Goal: Task Accomplishment & Management: Use online tool/utility

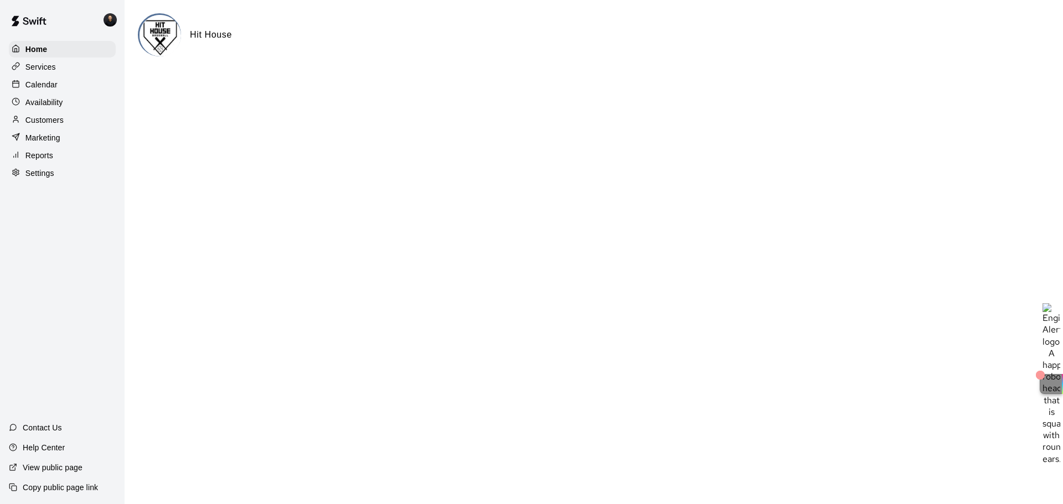
click at [49, 70] on p "Services" at bounding box center [40, 66] width 30 height 11
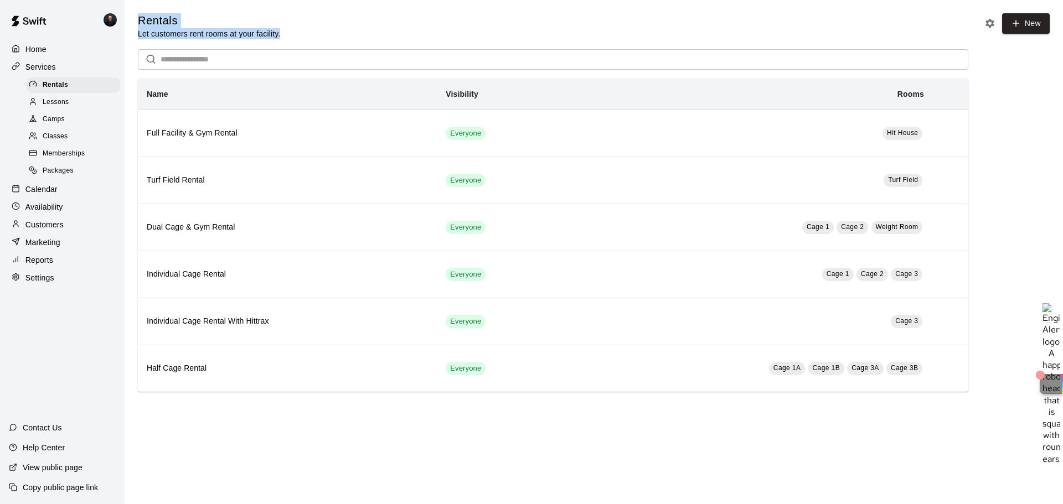
drag, startPoint x: 309, startPoint y: 35, endPoint x: 135, endPoint y: 22, distance: 175.0
click at [135, 22] on div "Rentals Let customers rent rooms at your facility. New ​ Name Visibility Rooms …" at bounding box center [594, 202] width 930 height 379
click at [255, 17] on h5 "Rentals" at bounding box center [209, 20] width 142 height 15
drag, startPoint x: 138, startPoint y: 18, endPoint x: 287, endPoint y: 43, distance: 151.0
click at [287, 43] on div "Rentals Let customers rent rooms at your facility. New ​ Name Visibility Rooms …" at bounding box center [594, 202] width 912 height 379
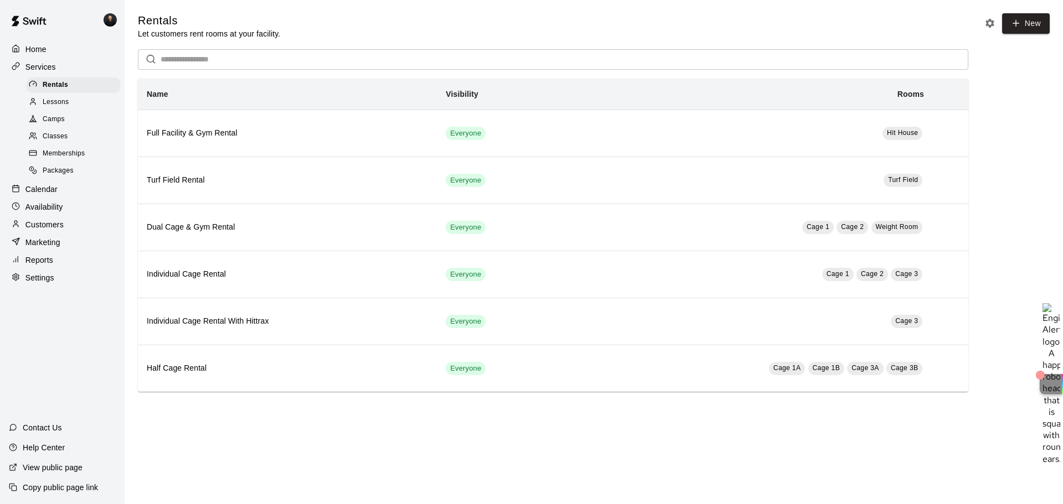
click at [315, 22] on div "Rentals Let customers rent rooms at your facility. New" at bounding box center [594, 26] width 912 height 26
drag, startPoint x: 300, startPoint y: 30, endPoint x: 131, endPoint y: 21, distance: 169.2
click at [131, 21] on div "Rentals Let customers rent rooms at your facility. New ​ Name Visibility Rooms …" at bounding box center [594, 202] width 930 height 379
click at [201, 11] on main "Rentals Let customers rent rooms at your facility. New ​ Name Visibility Rooms …" at bounding box center [594, 207] width 939 height 414
drag, startPoint x: 136, startPoint y: 23, endPoint x: 286, endPoint y: 32, distance: 149.8
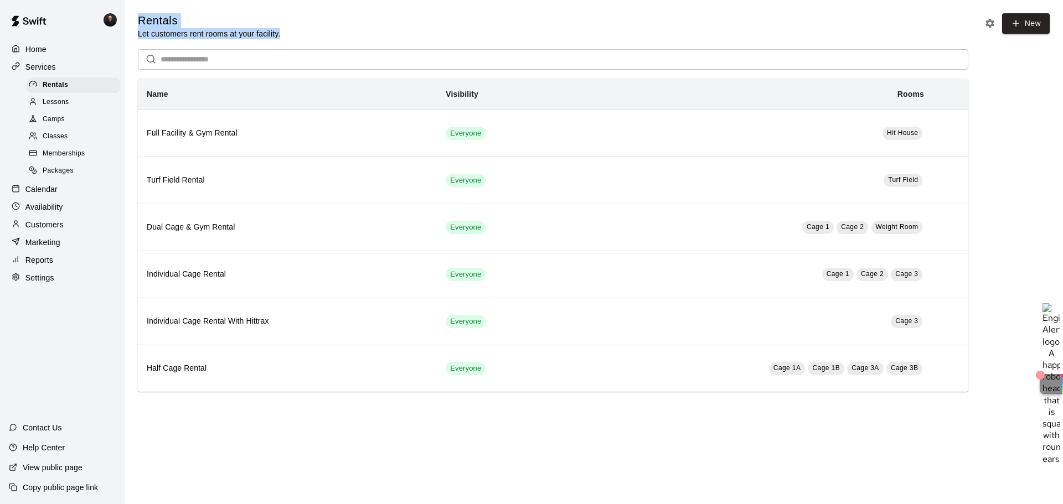
click at [286, 32] on div "Rentals Let customers rent rooms at your facility. New ​ Name Visibility Rooms …" at bounding box center [594, 202] width 930 height 379
click at [42, 284] on p "Settings" at bounding box center [39, 277] width 29 height 11
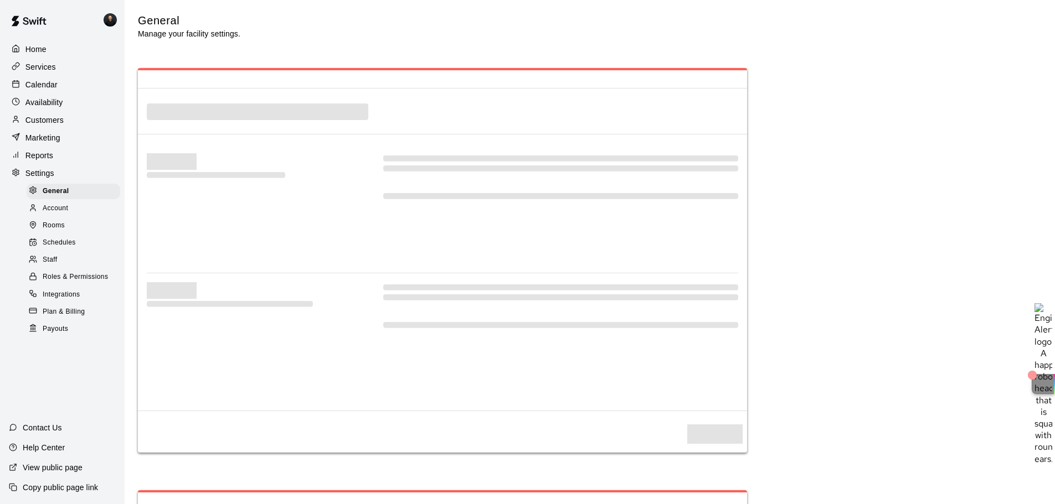
select select "**"
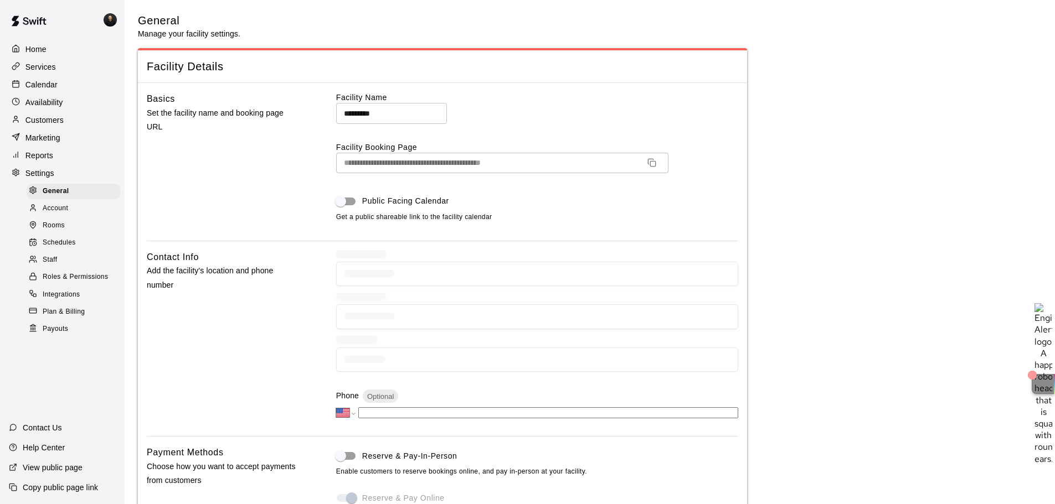
scroll to position [2295, 0]
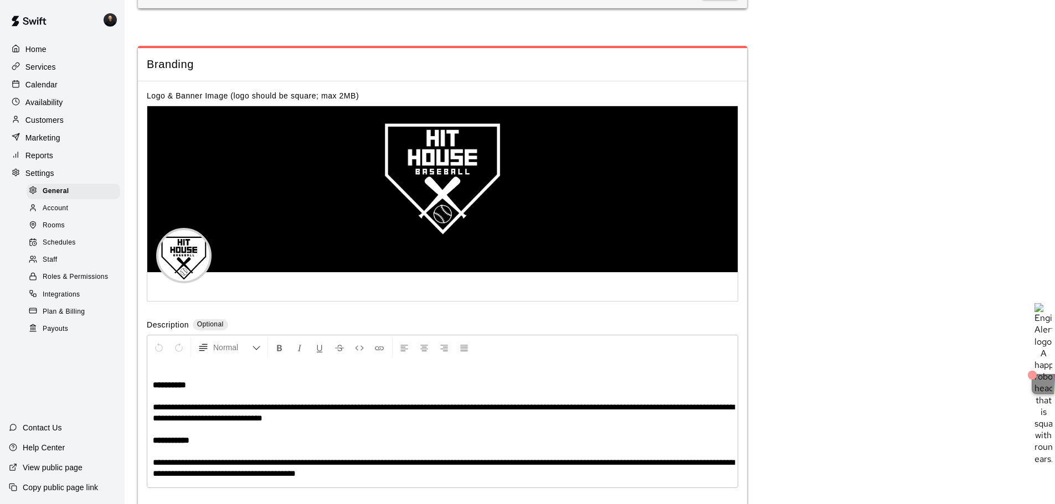
click at [60, 251] on div "Schedules" at bounding box center [74, 243] width 94 height 16
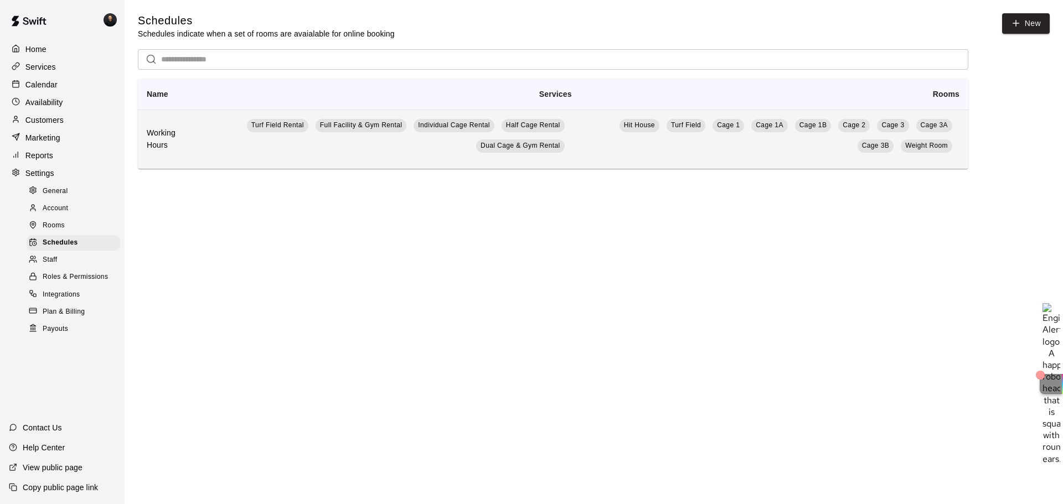
click at [218, 146] on td "Turf Field Rental Full Facility & Gym Rental Individual Cage Rental Half Cage R…" at bounding box center [392, 139] width 378 height 59
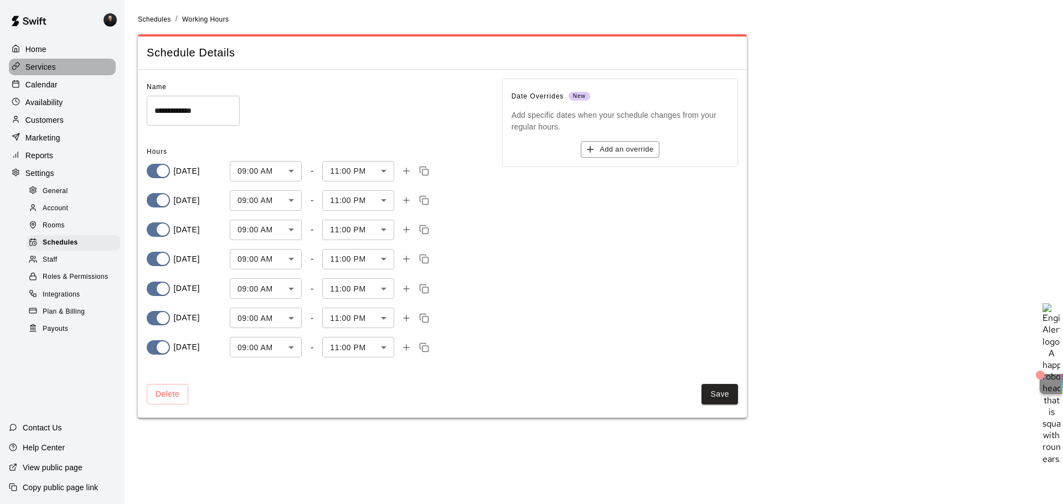
click at [60, 74] on div "Services" at bounding box center [62, 67] width 107 height 17
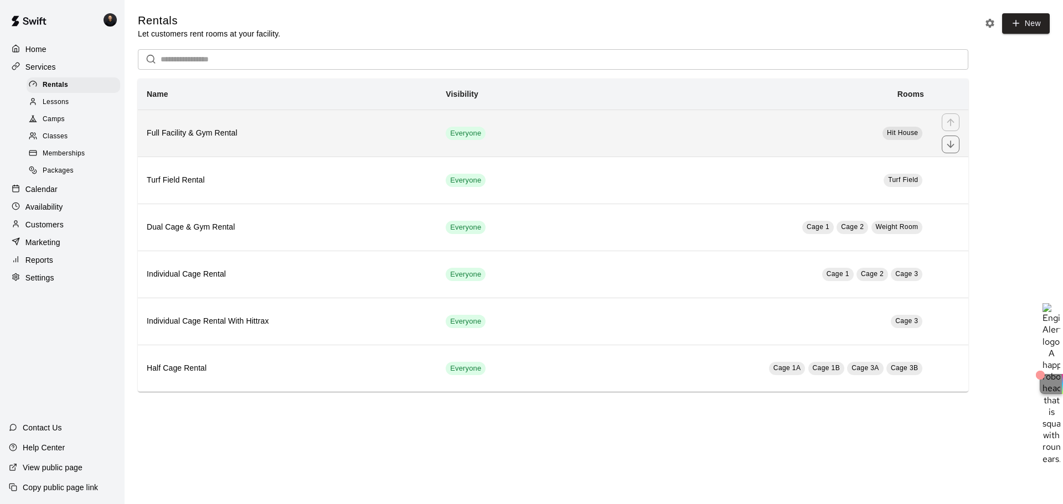
click at [270, 121] on th "Full Facility & Gym Rental" at bounding box center [287, 133] width 299 height 47
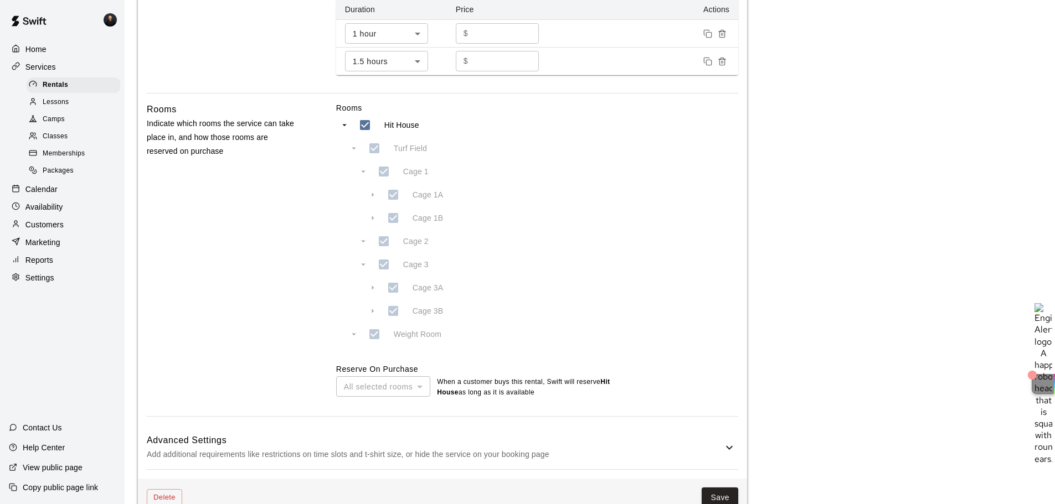
scroll to position [458, 0]
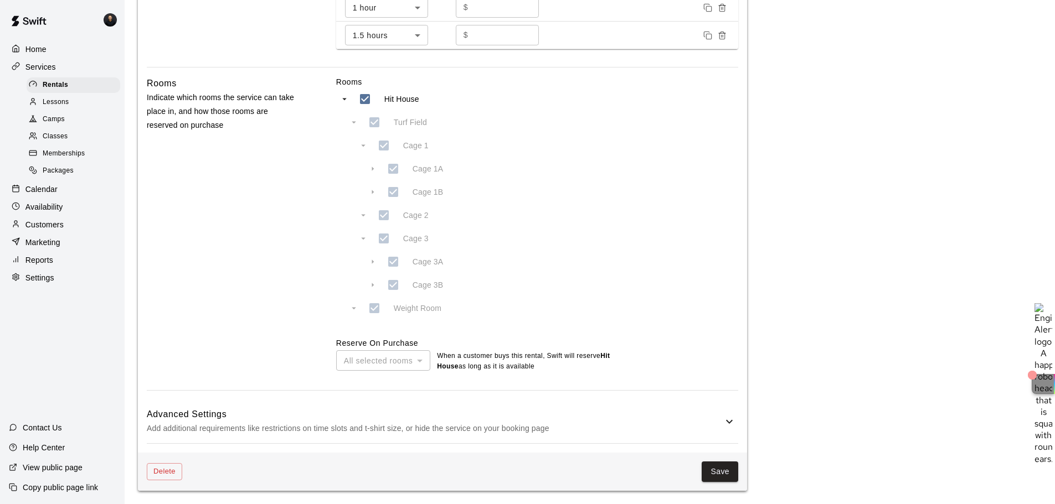
click at [405, 358] on div "All selected rooms" at bounding box center [383, 361] width 94 height 20
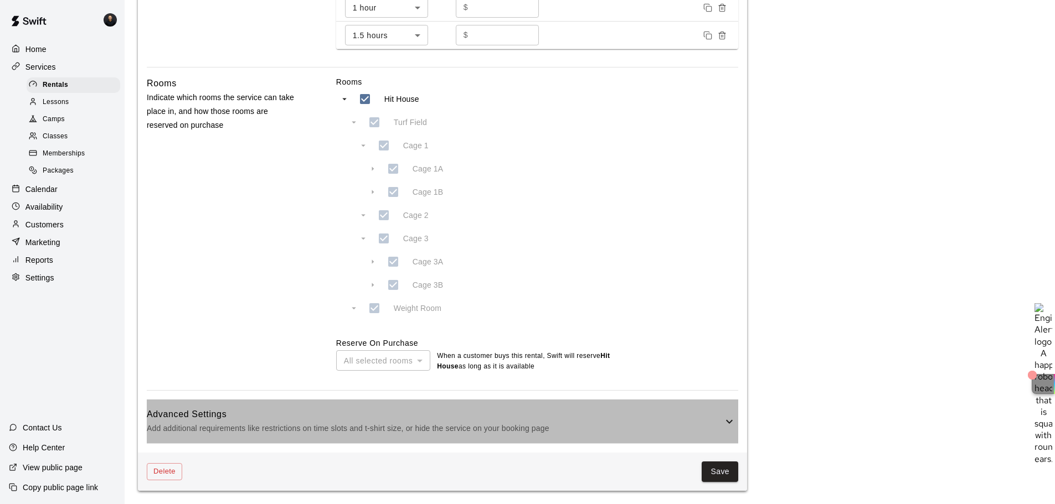
click at [486, 414] on h6 "Advanced Settings" at bounding box center [435, 415] width 576 height 14
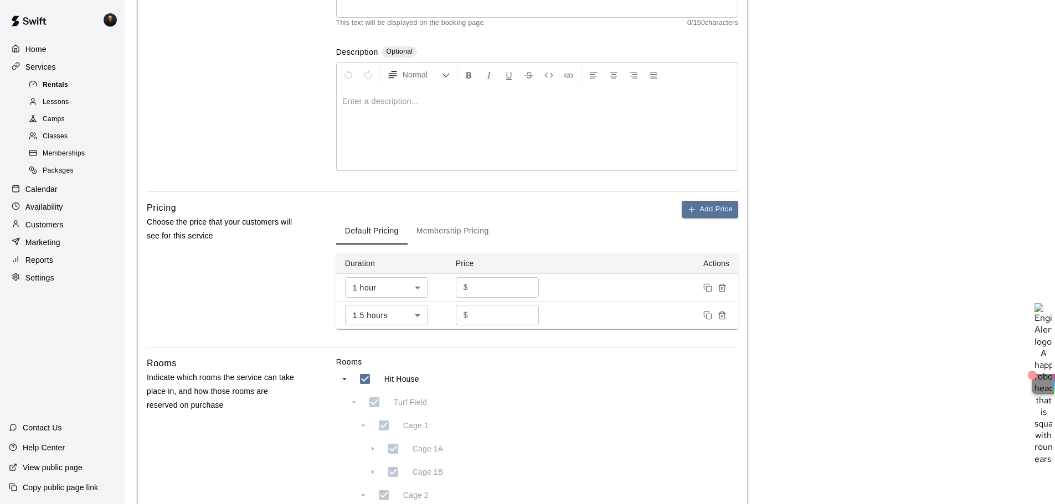
scroll to position [94, 0]
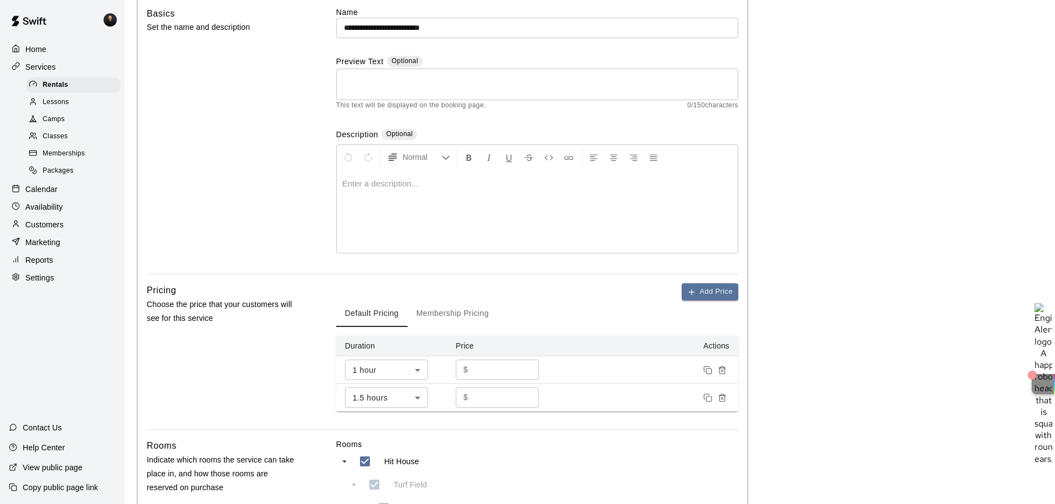
click at [47, 100] on span "Lessons" at bounding box center [56, 102] width 27 height 11
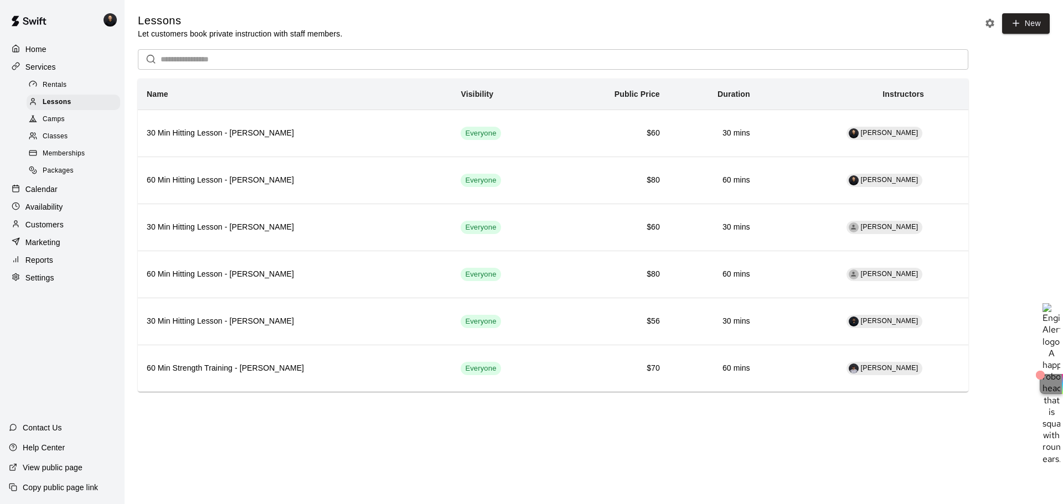
click at [66, 153] on span "Memberships" at bounding box center [64, 153] width 42 height 11
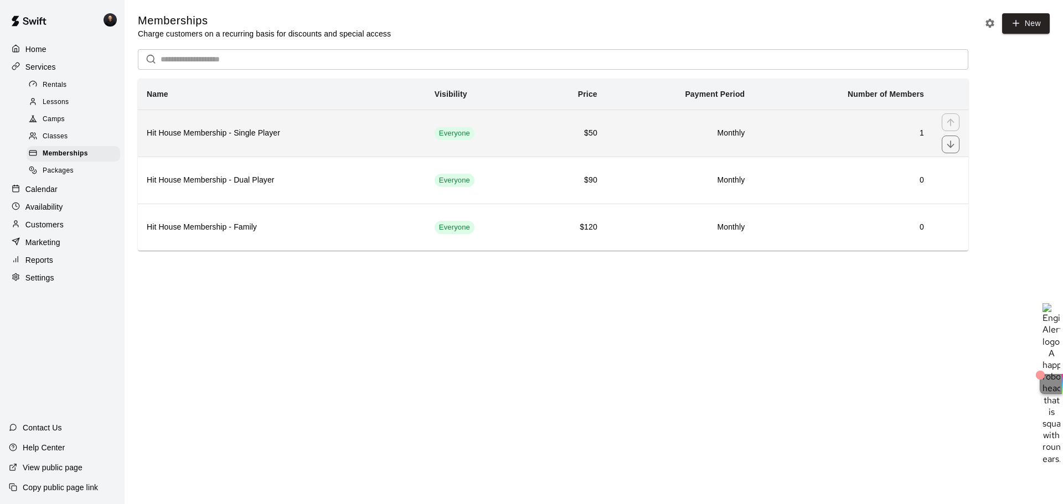
click at [348, 135] on h6 "Hit House Membership - Single Player" at bounding box center [282, 133] width 270 height 12
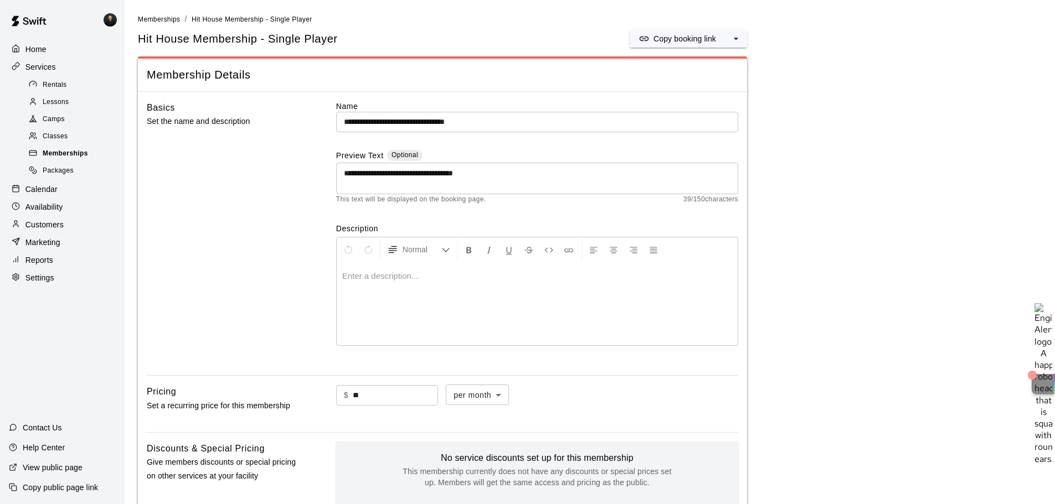
click at [66, 159] on span "Memberships" at bounding box center [65, 153] width 45 height 11
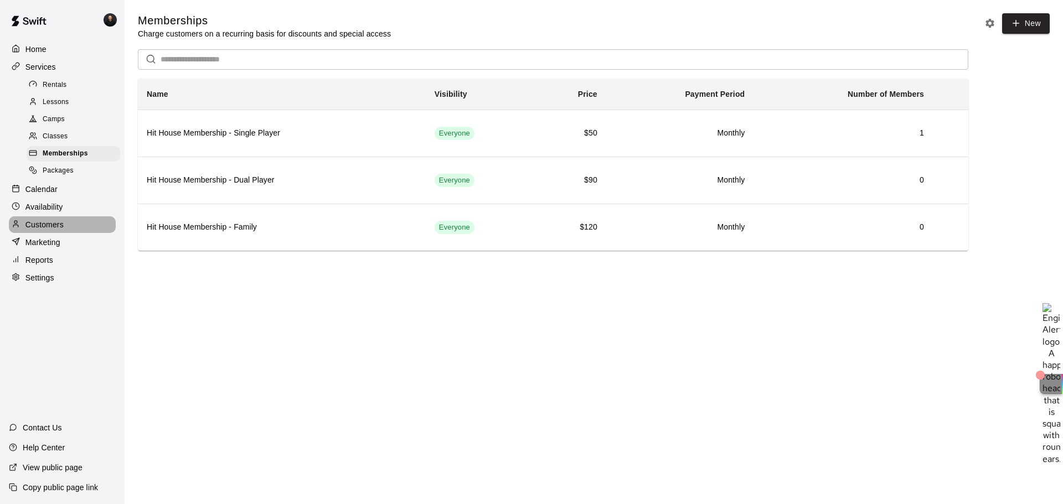
click at [50, 230] on p "Customers" at bounding box center [44, 224] width 38 height 11
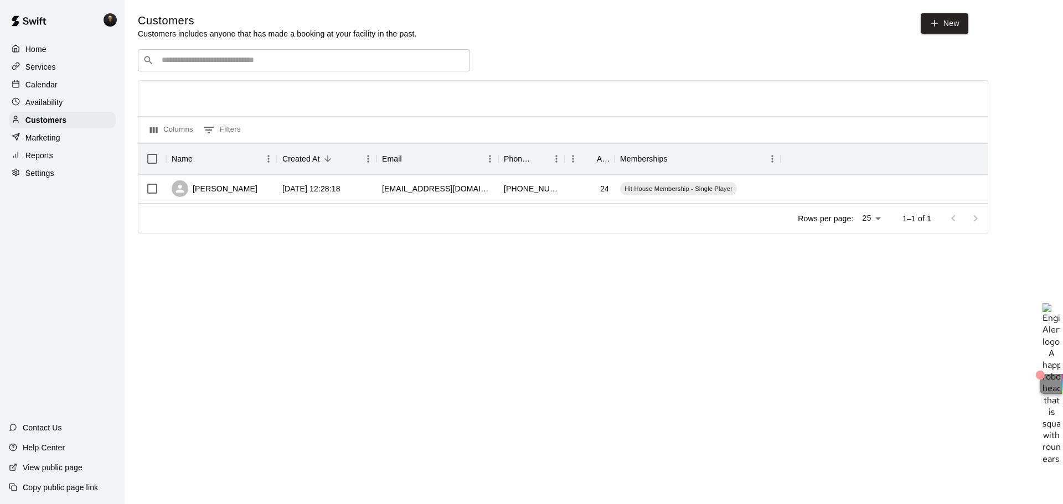
click at [30, 178] on p "Settings" at bounding box center [39, 173] width 29 height 11
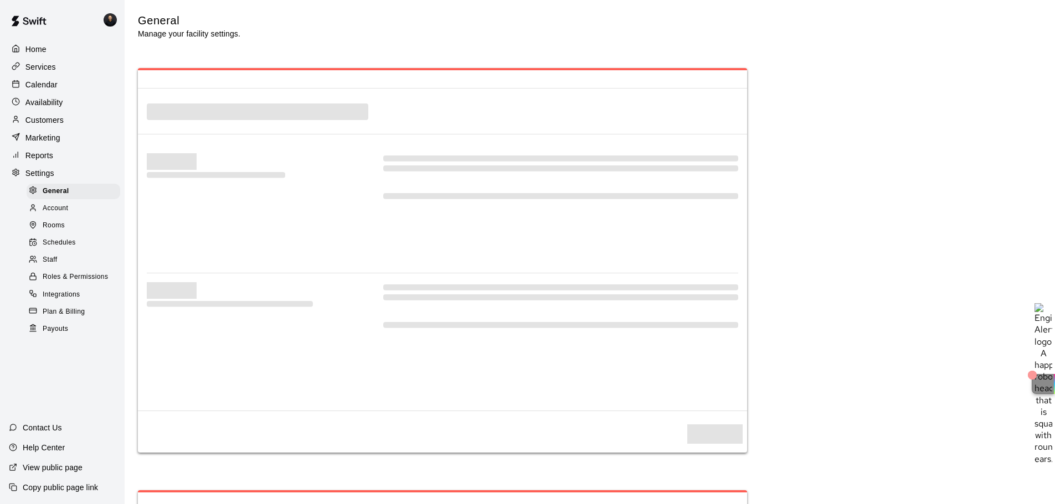
select select "**"
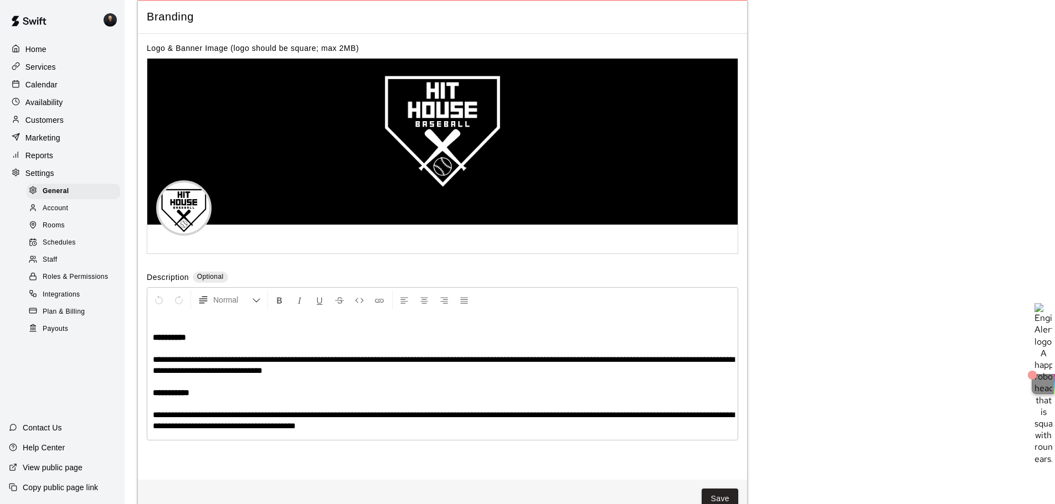
scroll to position [2351, 0]
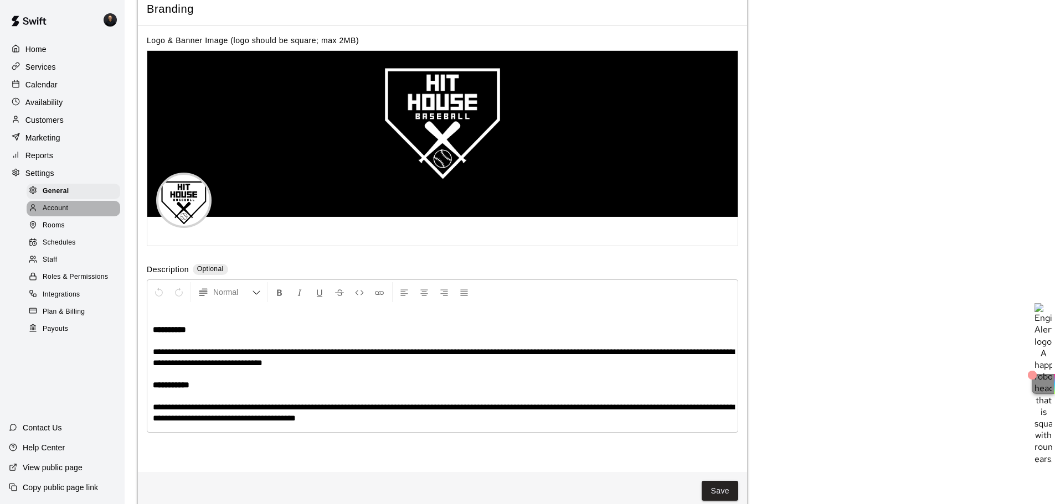
click at [56, 209] on span "Account" at bounding box center [55, 208] width 25 height 11
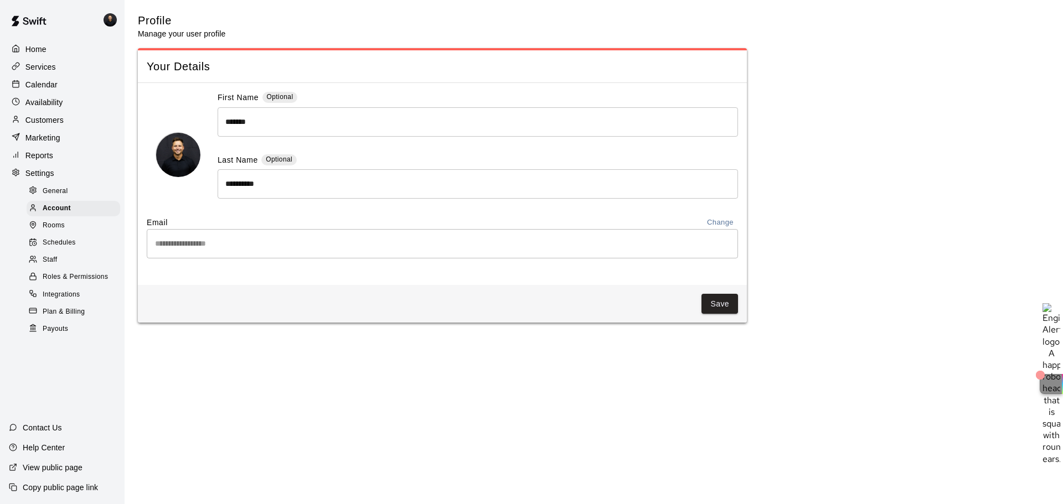
click at [45, 282] on span "Roles & Permissions" at bounding box center [75, 277] width 65 height 11
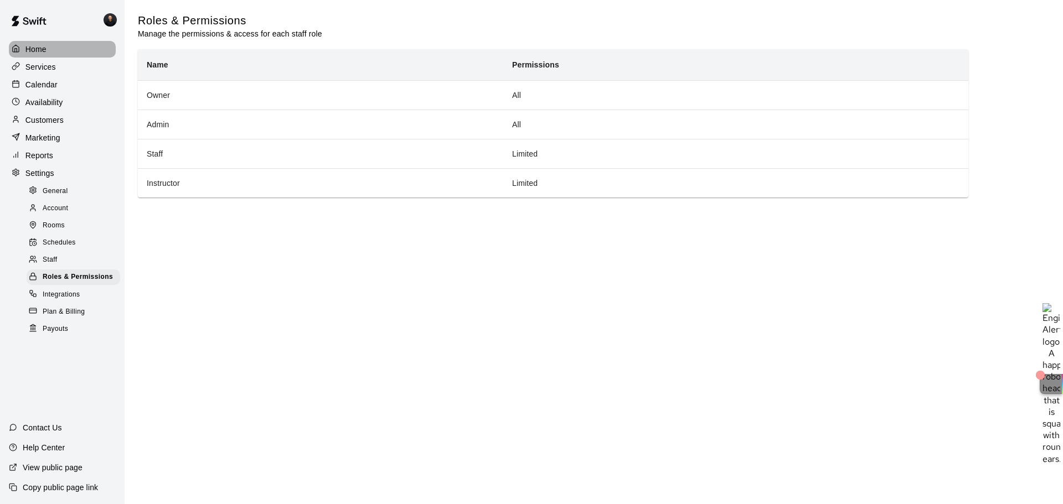
click at [47, 53] on div "Home" at bounding box center [62, 49] width 107 height 17
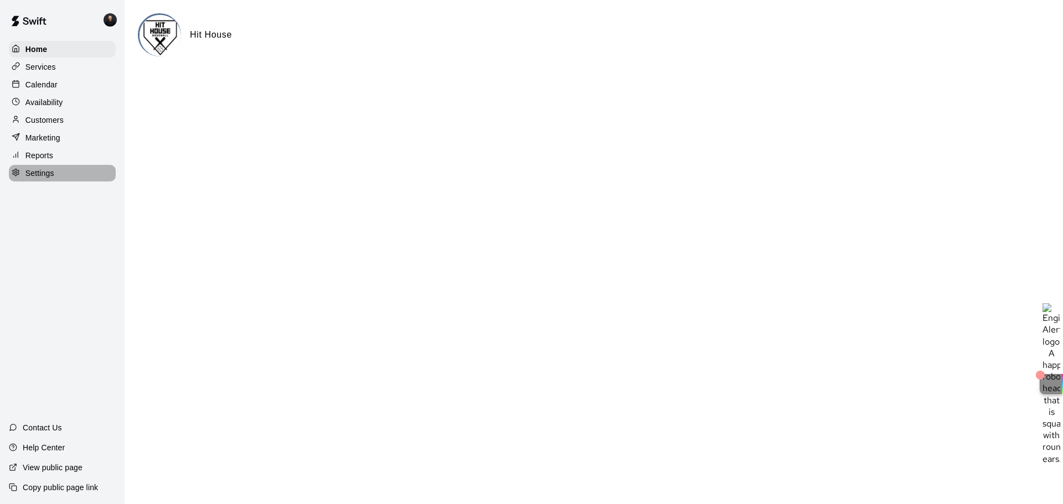
click at [40, 175] on p "Settings" at bounding box center [39, 173] width 29 height 11
select select "**"
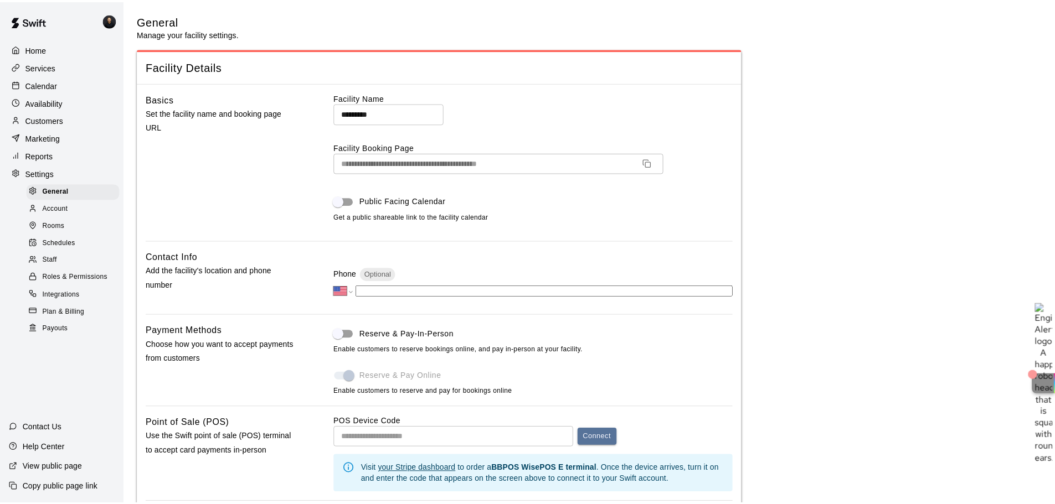
scroll to position [2406, 0]
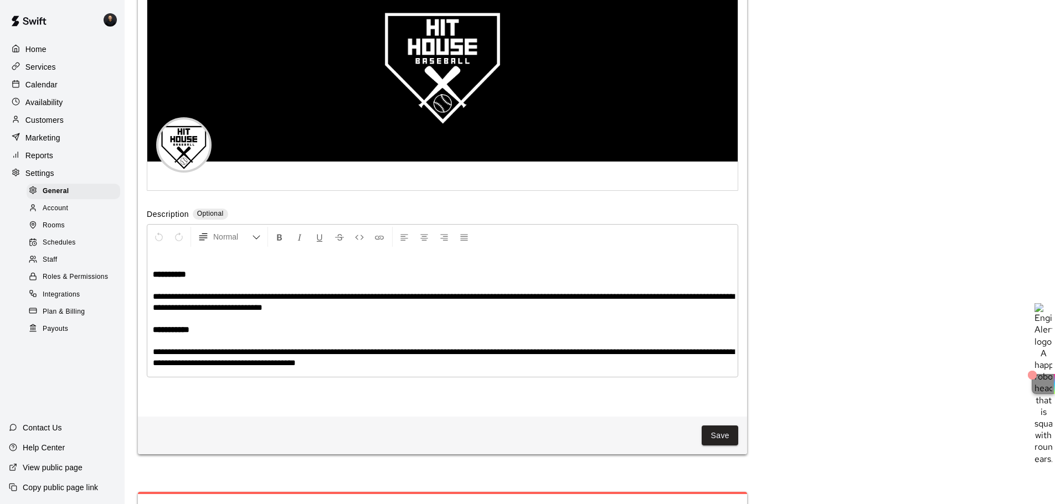
click at [70, 318] on span "Plan & Billing" at bounding box center [64, 312] width 42 height 11
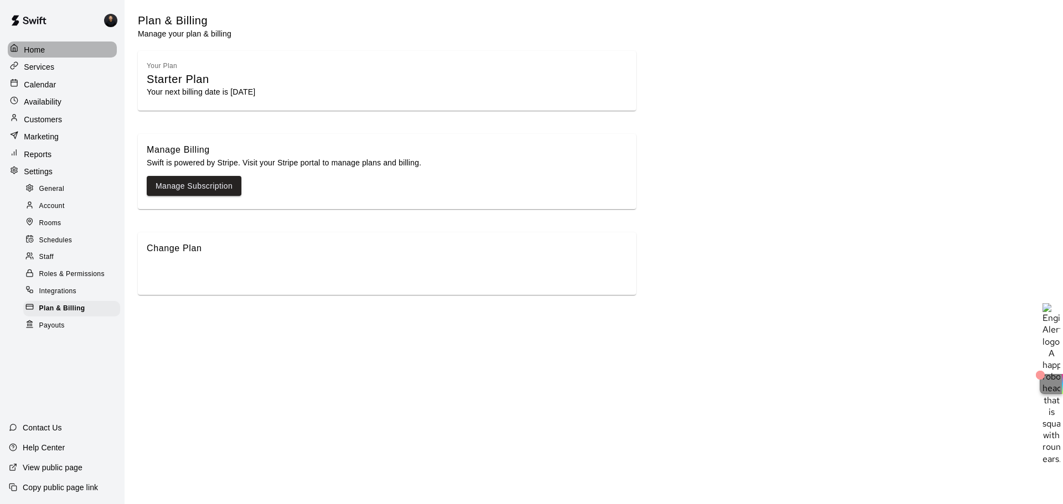
click at [38, 49] on p "Home" at bounding box center [34, 49] width 21 height 11
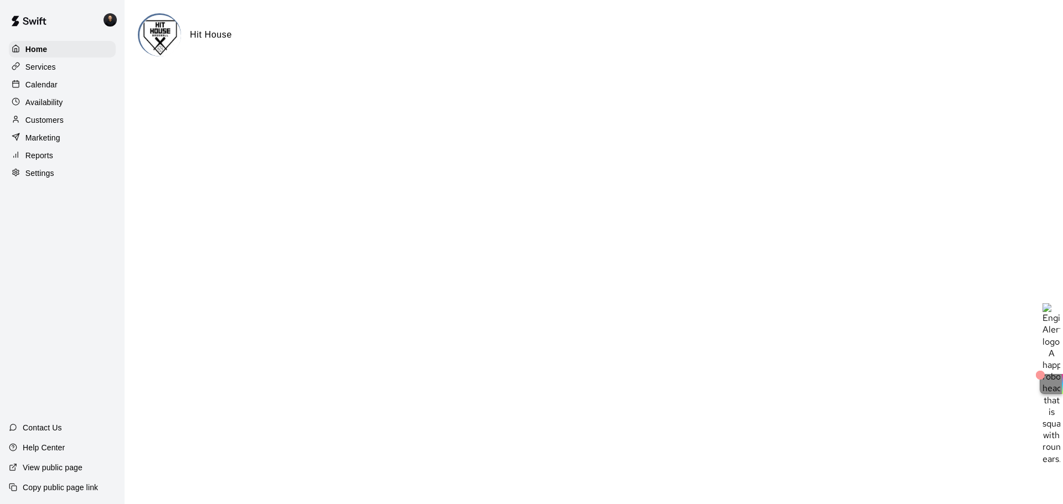
click at [38, 68] on p "Services" at bounding box center [40, 66] width 30 height 11
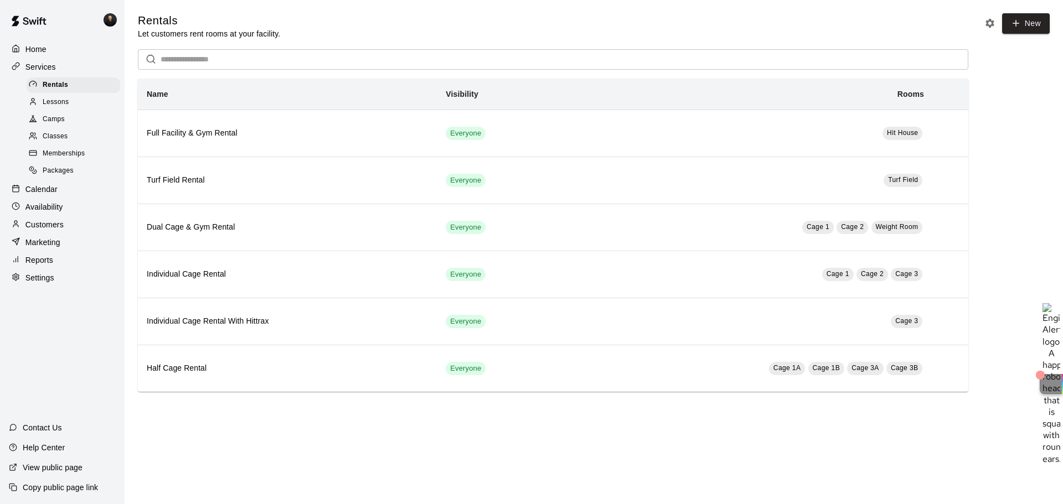
click at [43, 195] on p "Calendar" at bounding box center [41, 189] width 32 height 11
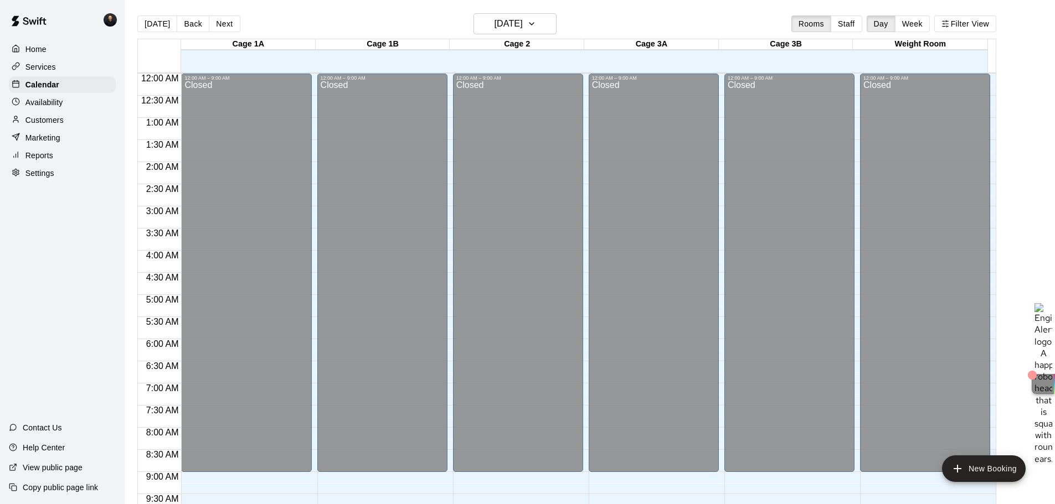
scroll to position [586, 0]
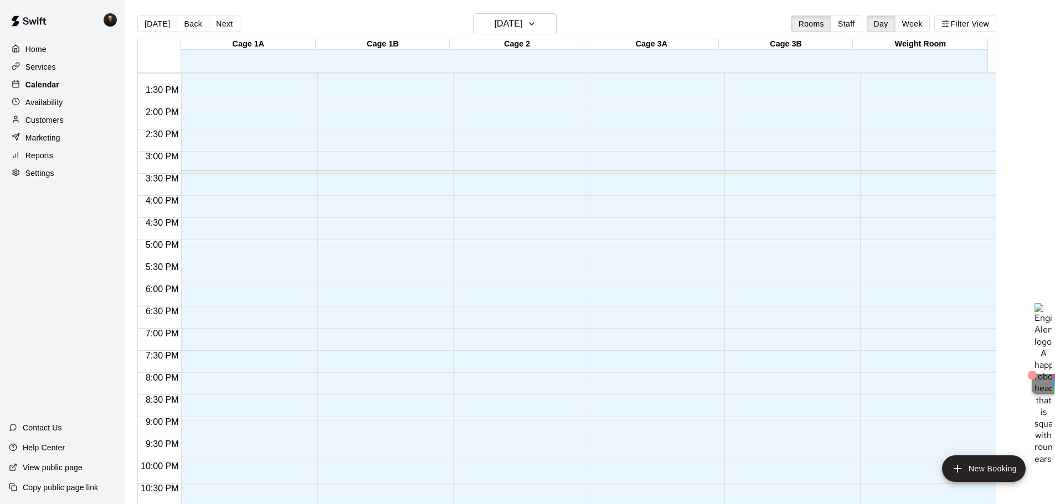
click at [57, 93] on div "Calendar" at bounding box center [62, 84] width 107 height 17
click at [58, 106] on p "Availability" at bounding box center [44, 102] width 38 height 11
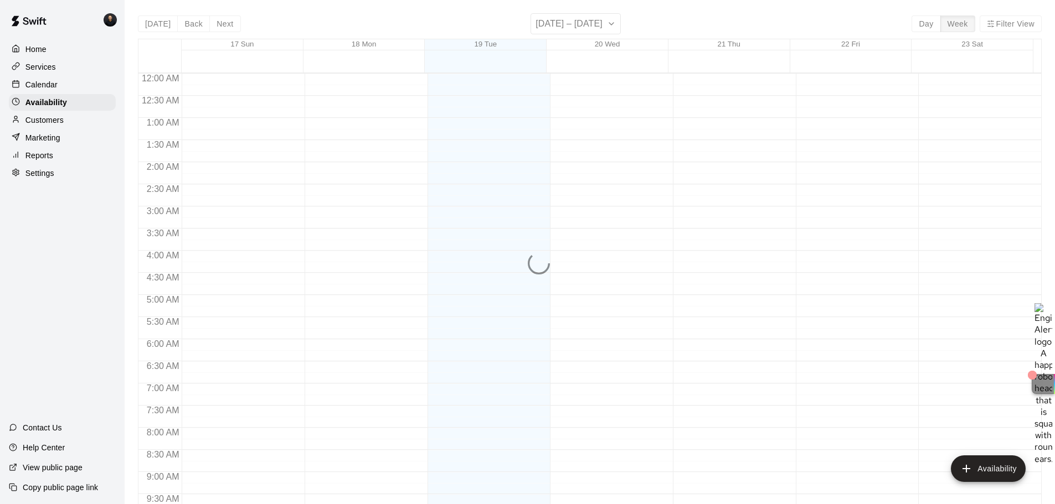
scroll to position [620, 0]
click at [55, 124] on p "Customers" at bounding box center [44, 120] width 38 height 11
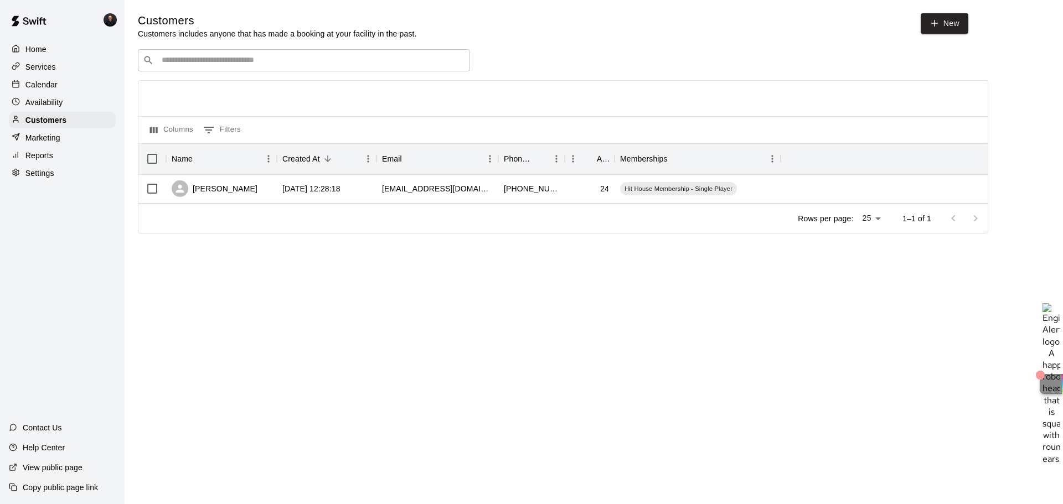
click at [54, 139] on p "Marketing" at bounding box center [42, 137] width 35 height 11
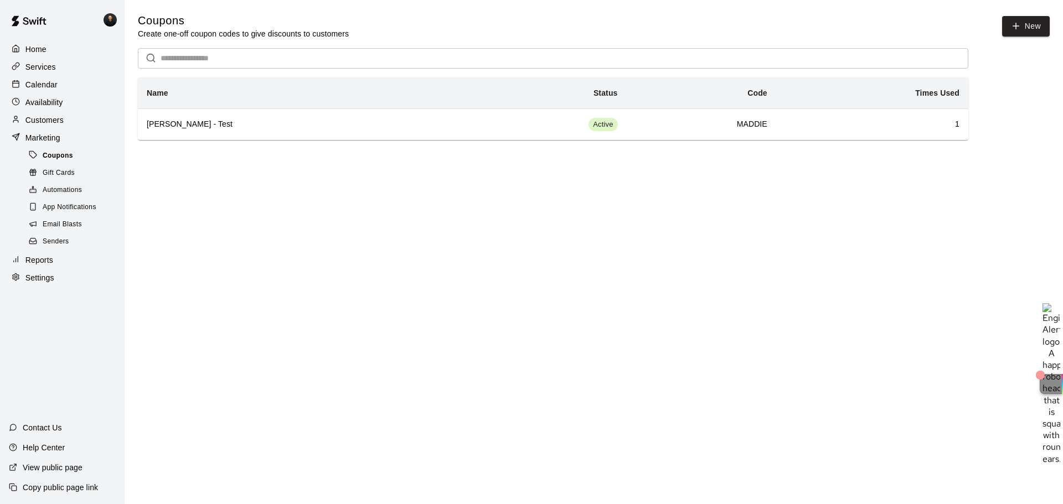
click at [58, 157] on span "Coupons" at bounding box center [58, 156] width 30 height 11
click at [1024, 24] on button "New" at bounding box center [1026, 26] width 48 height 20
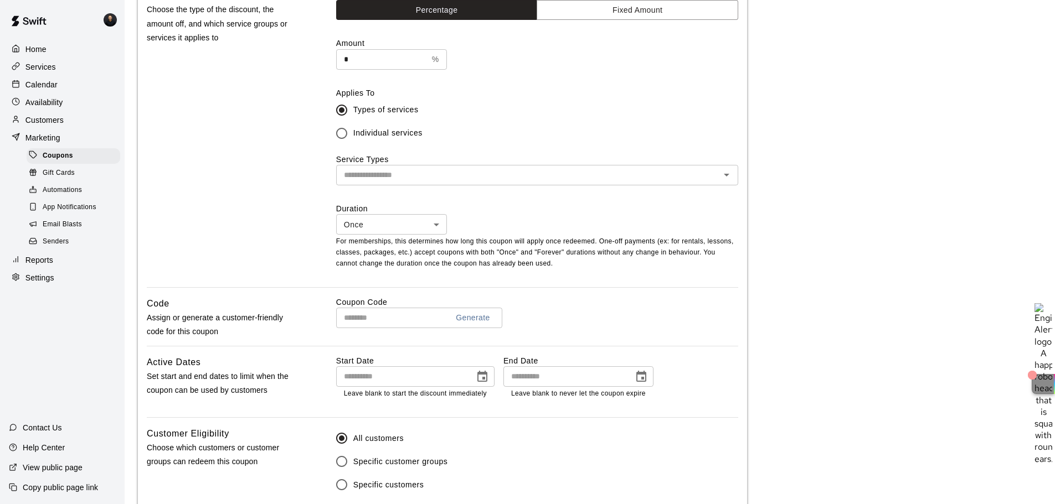
scroll to position [332, 0]
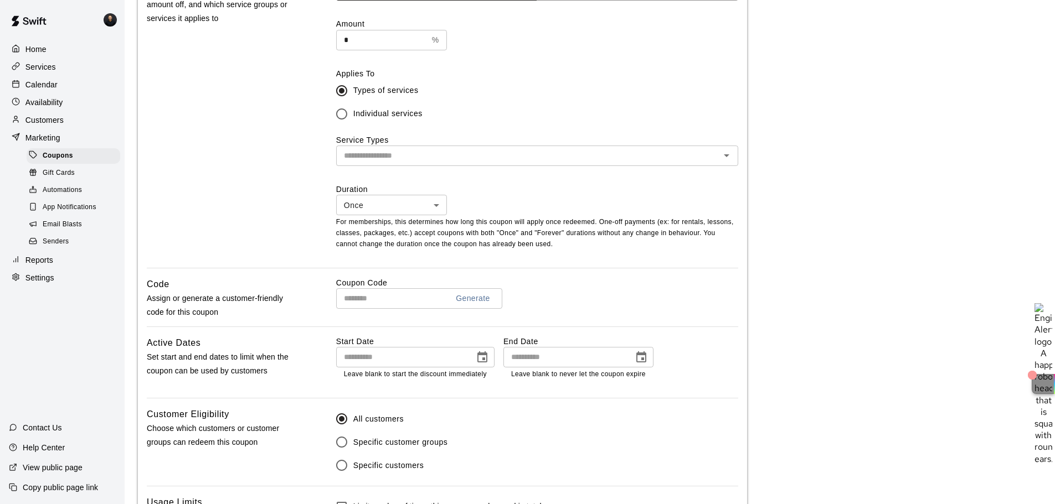
click at [460, 152] on input "text" at bounding box center [527, 156] width 377 height 14
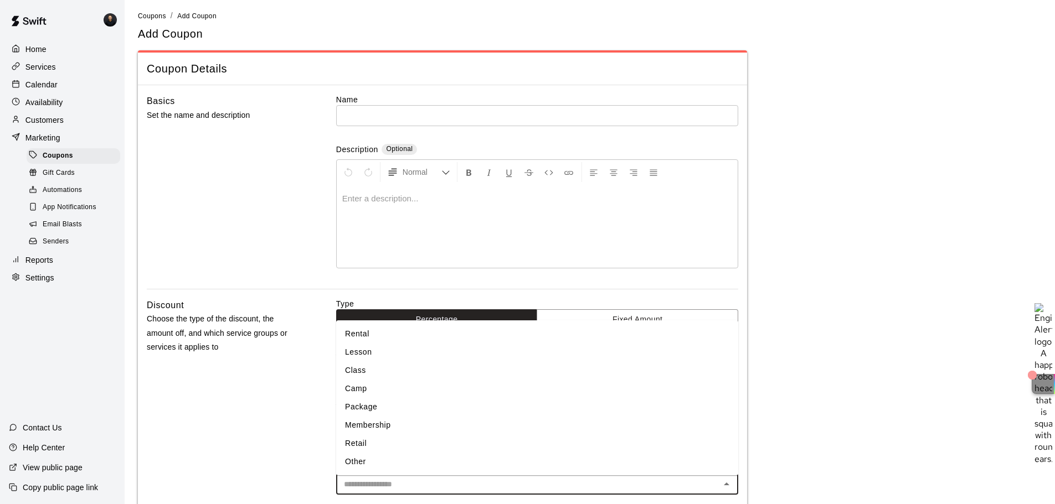
scroll to position [0, 0]
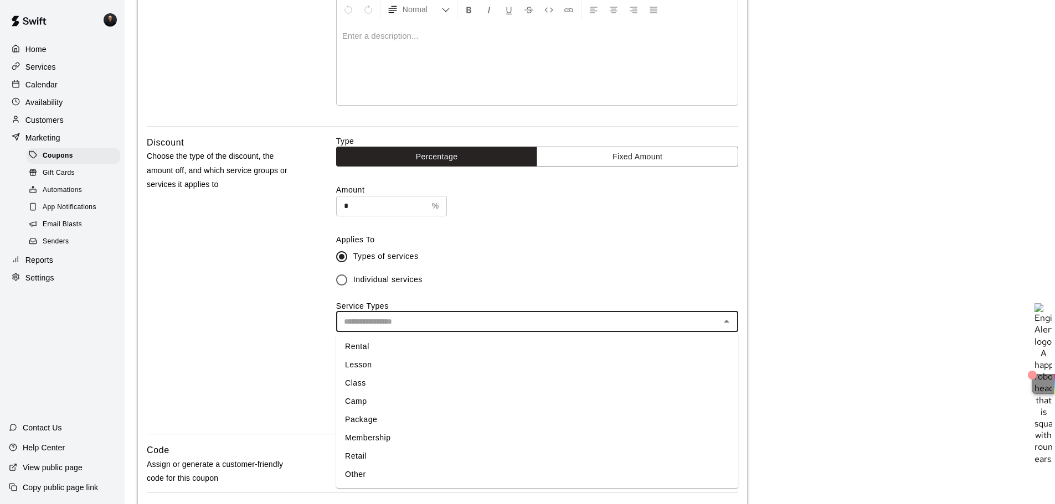
click at [259, 151] on p "Choose the type of the discount, the amount off, and which service groups or se…" at bounding box center [224, 171] width 154 height 42
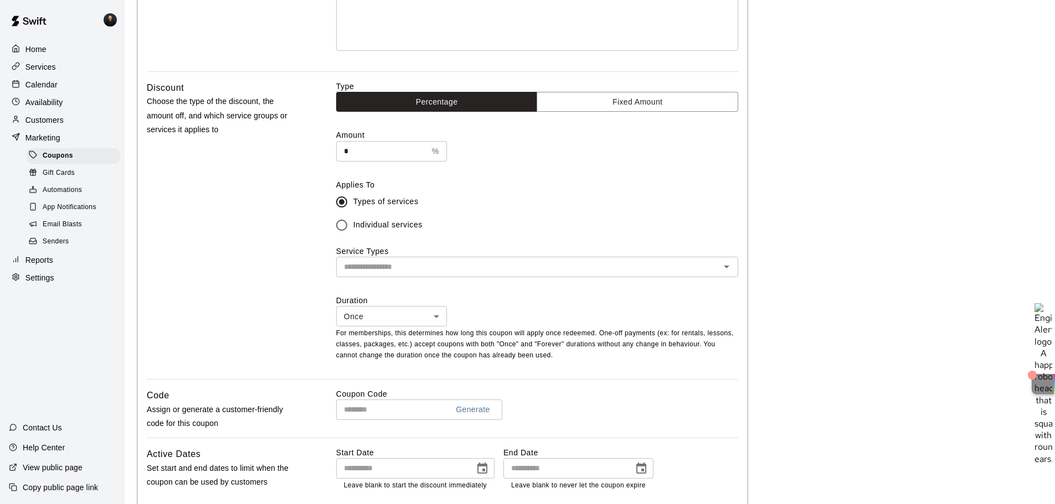
scroll to position [221, 0]
click at [384, 271] on input "text" at bounding box center [527, 267] width 377 height 14
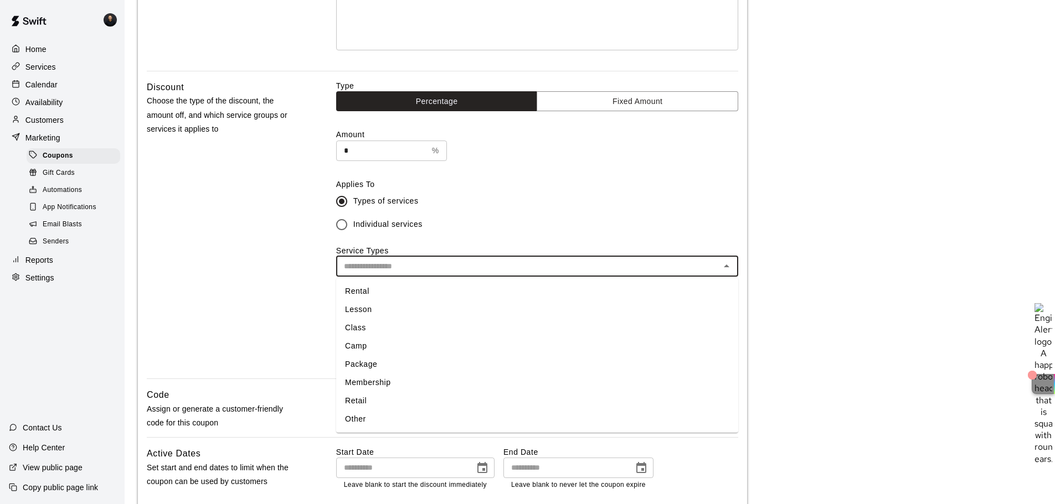
click at [379, 293] on li "Rental" at bounding box center [537, 291] width 402 height 18
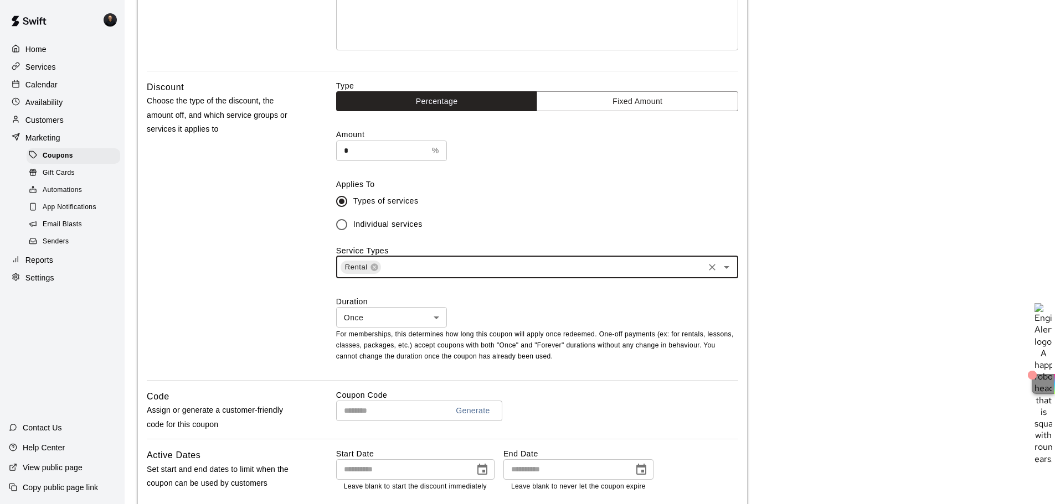
click at [377, 264] on icon at bounding box center [374, 267] width 9 height 9
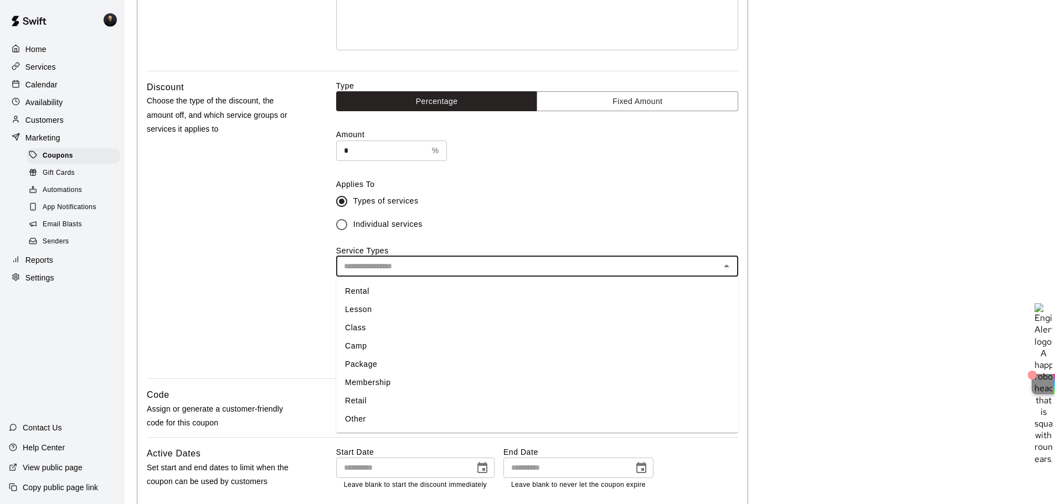
click at [405, 267] on input "text" at bounding box center [527, 267] width 377 height 14
click at [376, 382] on li "Membership" at bounding box center [537, 383] width 402 height 18
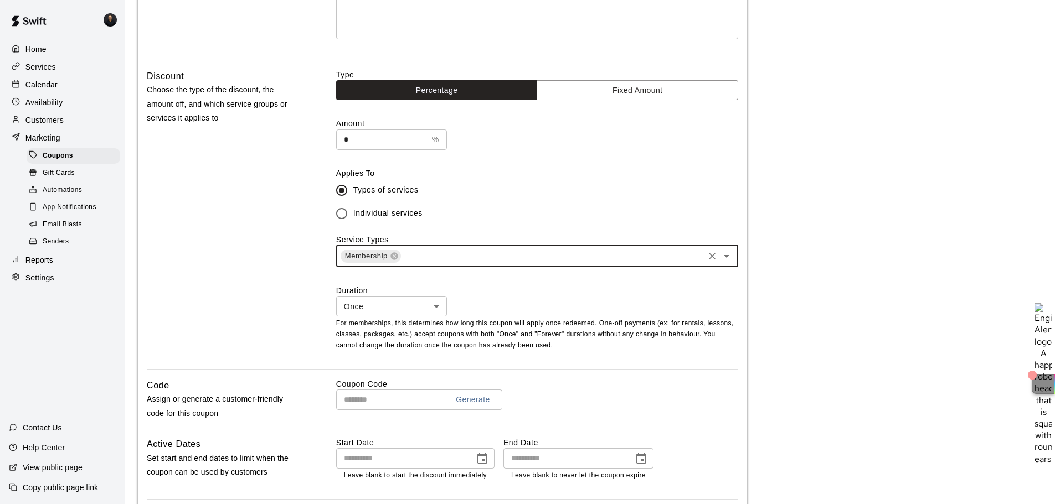
scroll to position [349, 0]
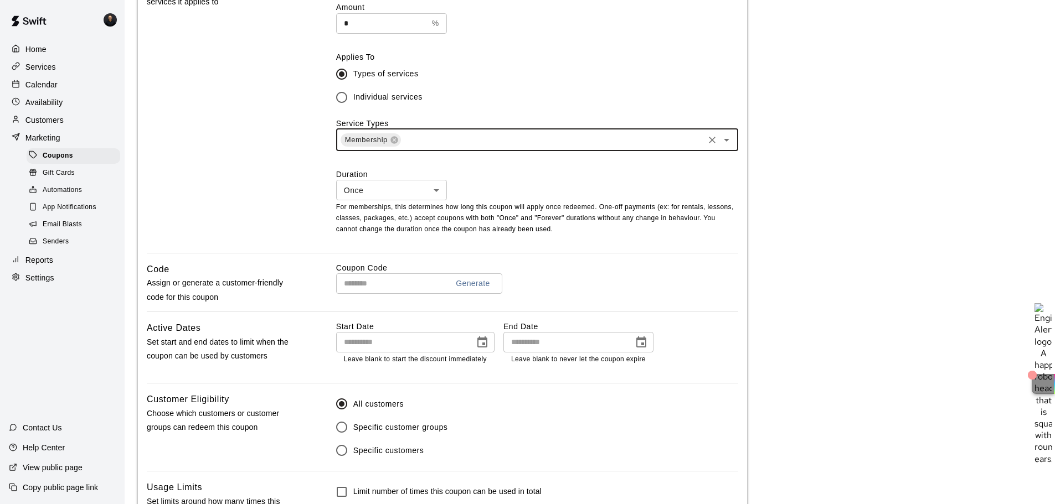
click at [446, 146] on input "text" at bounding box center [552, 140] width 300 height 14
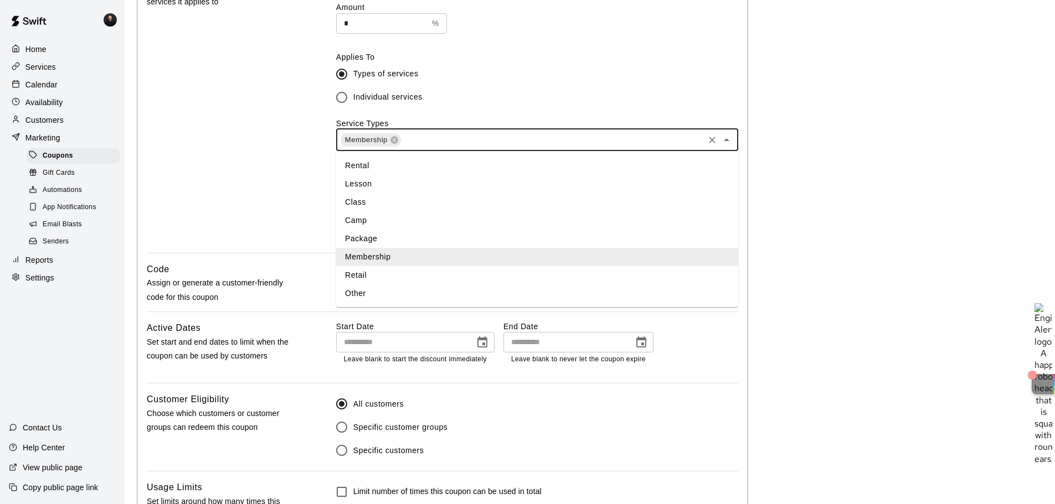
click at [728, 141] on icon "Close" at bounding box center [727, 139] width 6 height 3
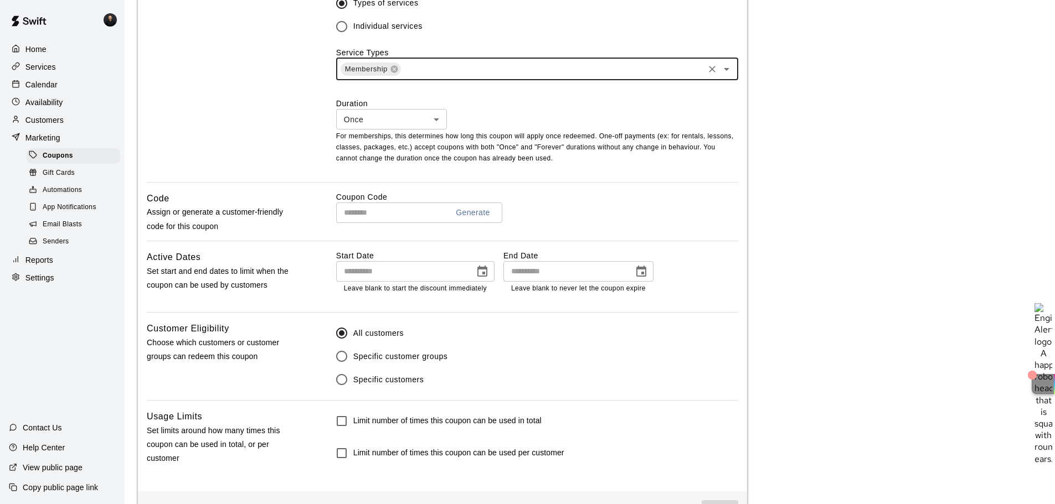
scroll to position [460, 0]
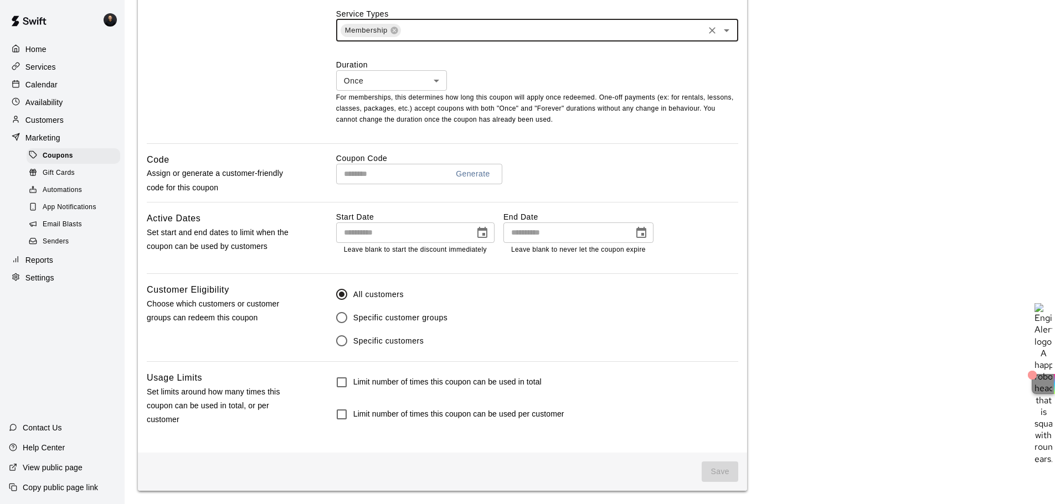
click at [45, 284] on p "Settings" at bounding box center [39, 277] width 29 height 11
select select "**"
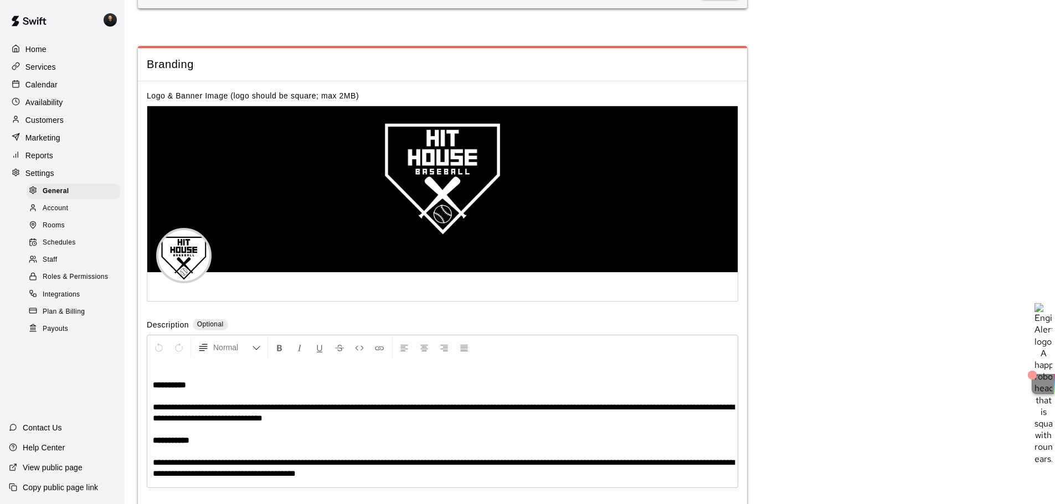
scroll to position [2295, 0]
click at [51, 260] on div "Staff" at bounding box center [74, 261] width 94 height 16
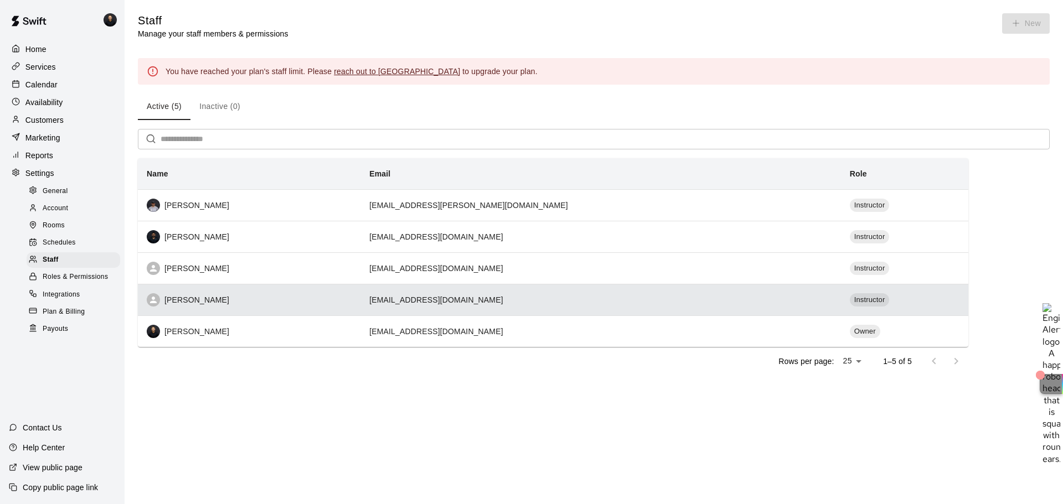
click at [352, 307] on div "[PERSON_NAME]" at bounding box center [249, 299] width 205 height 13
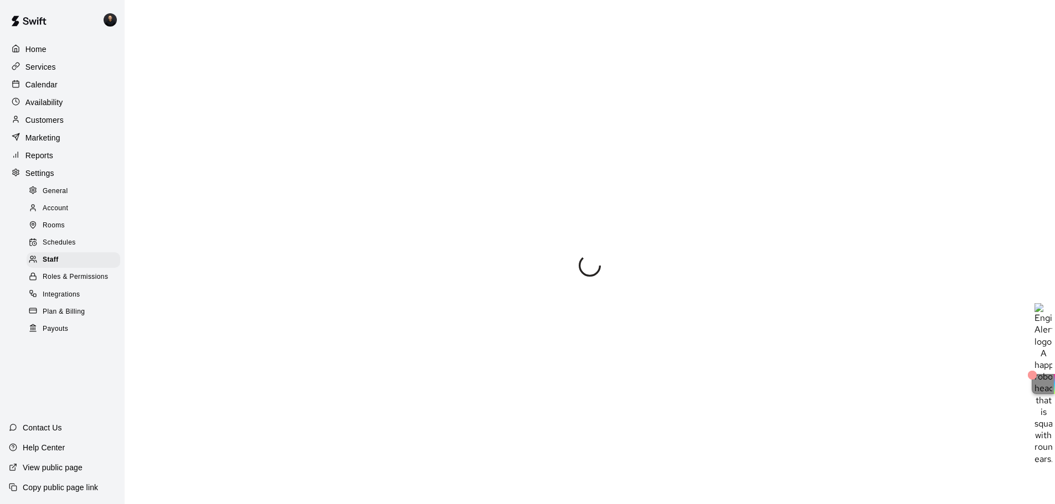
select select "**"
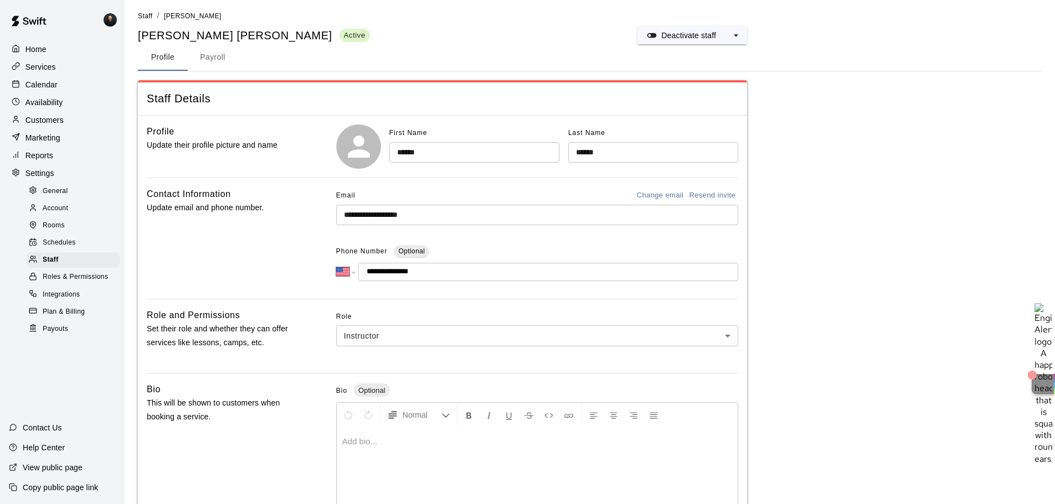
scroll to position [225, 0]
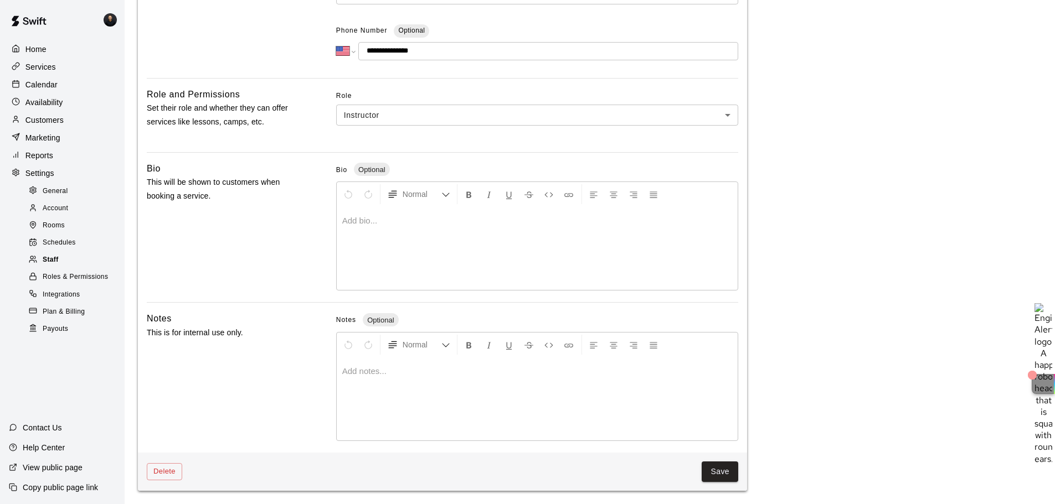
click at [60, 268] on div "Staff" at bounding box center [74, 261] width 94 height 16
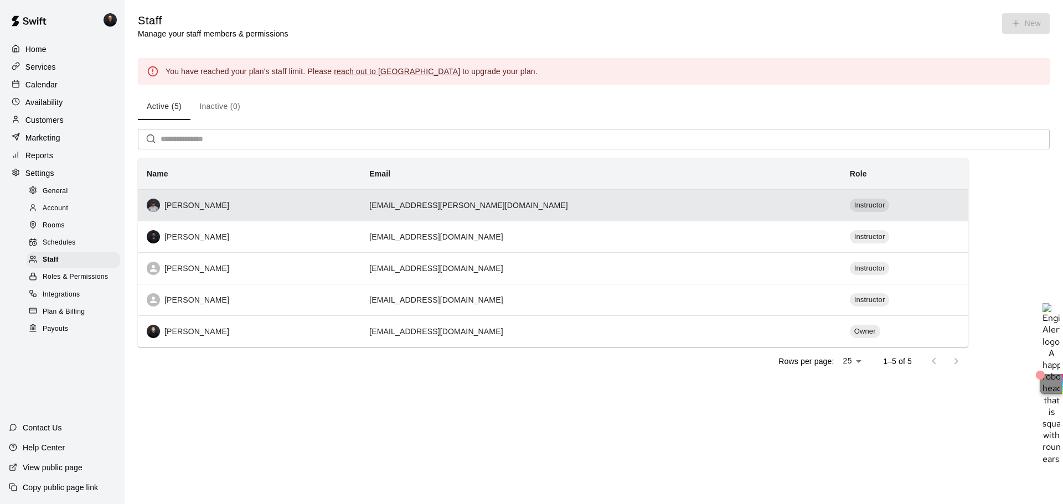
click at [294, 204] on div "[PERSON_NAME]" at bounding box center [249, 205] width 205 height 13
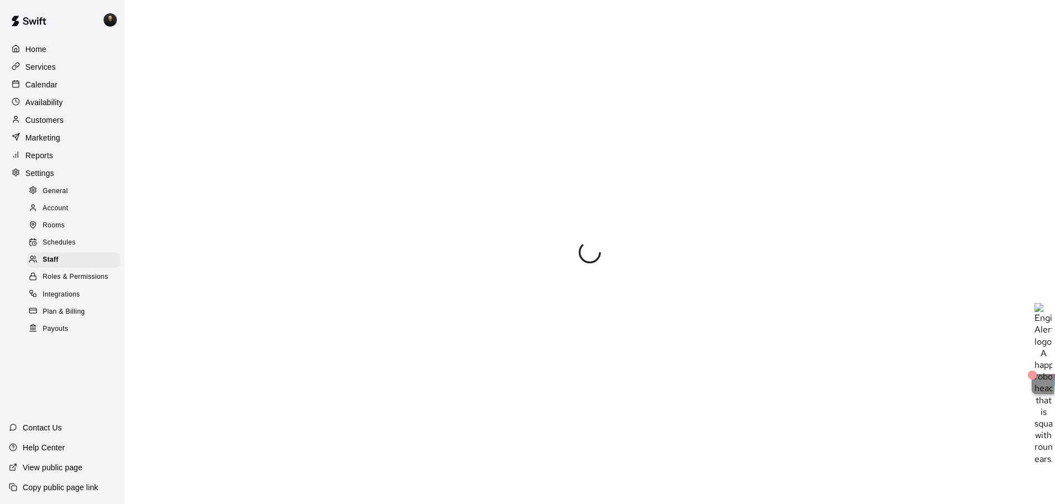
select select "**"
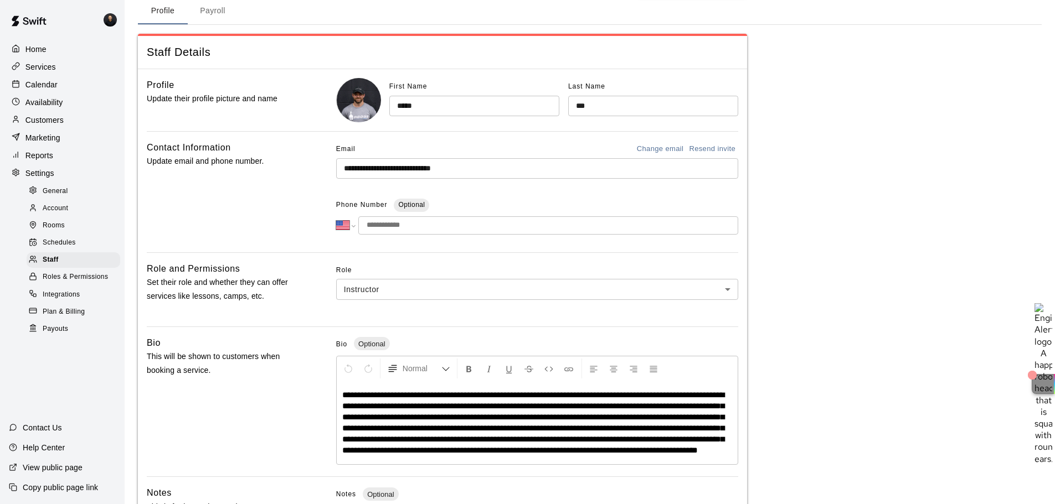
scroll to position [236, 0]
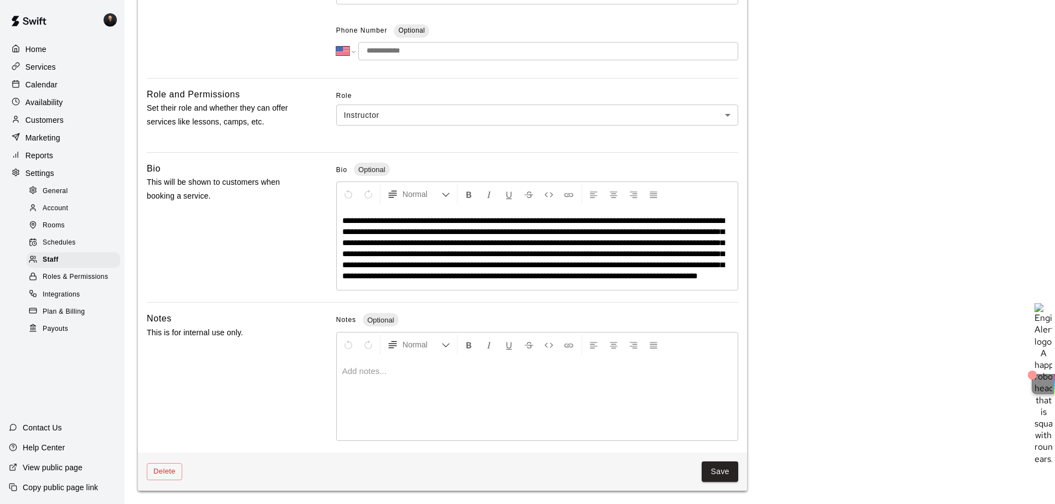
click at [42, 104] on p "Availability" at bounding box center [44, 102] width 38 height 11
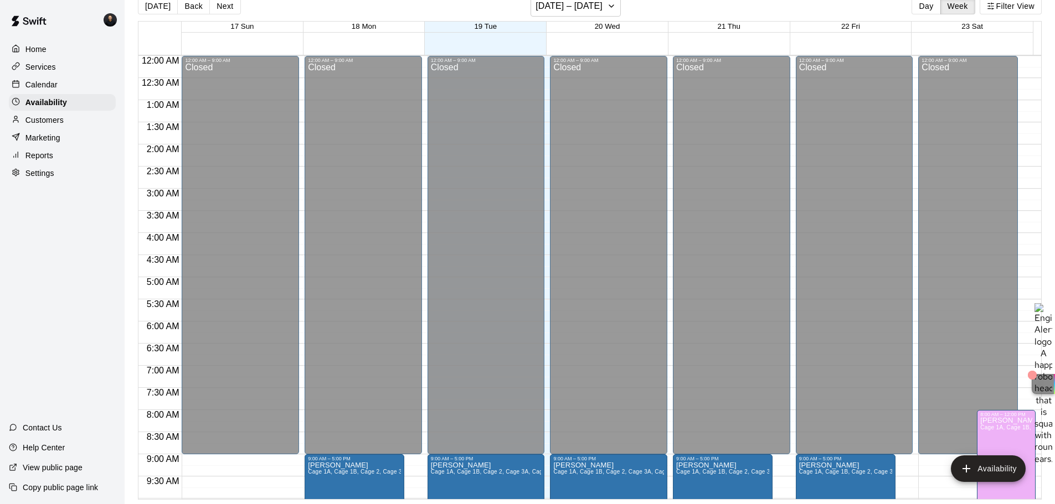
click at [50, 50] on div "Home" at bounding box center [62, 49] width 107 height 17
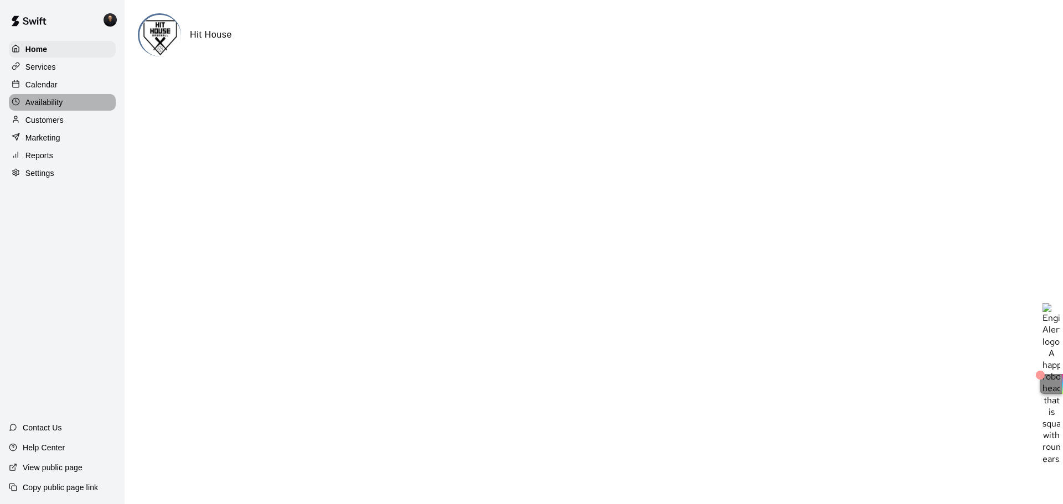
click at [47, 111] on div "Availability" at bounding box center [62, 102] width 107 height 17
click at [45, 126] on p "Customers" at bounding box center [44, 120] width 38 height 11
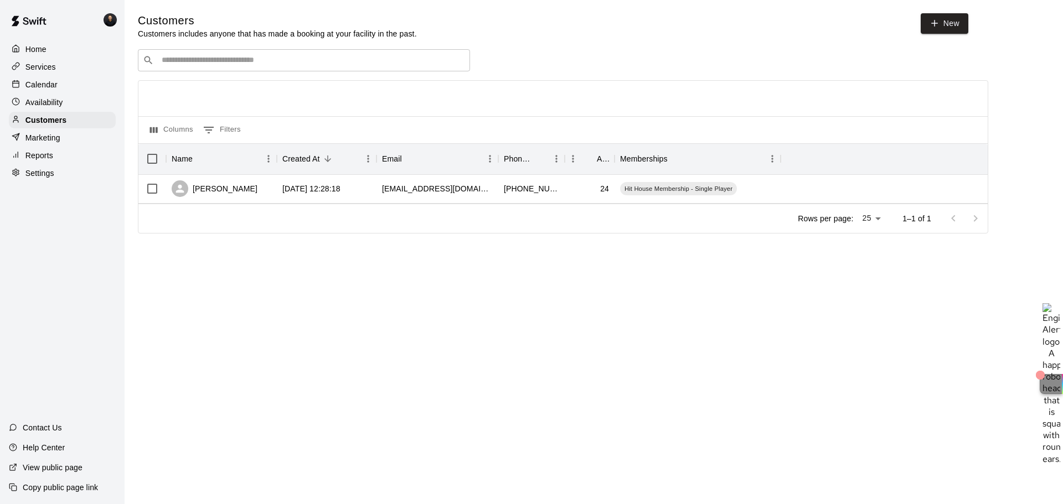
click at [40, 179] on p "Settings" at bounding box center [39, 173] width 29 height 11
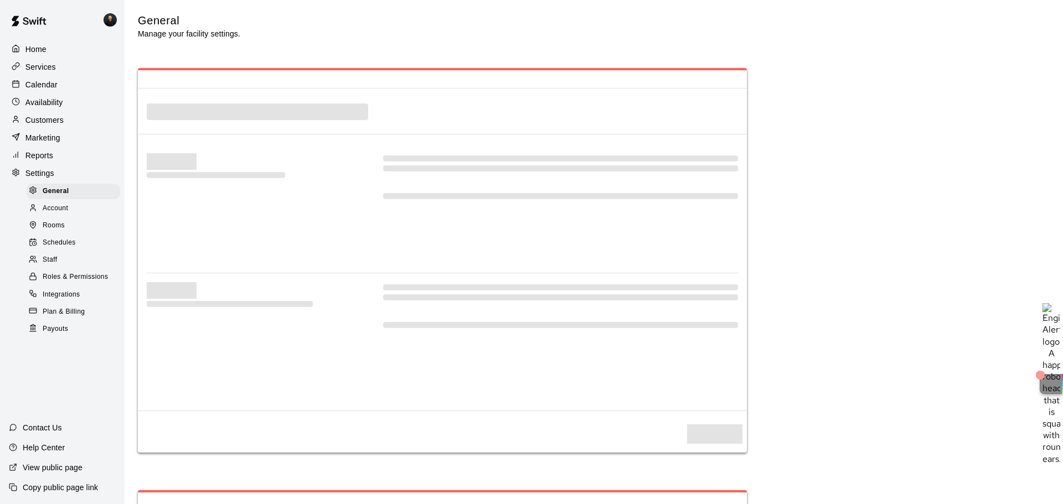
select select "**"
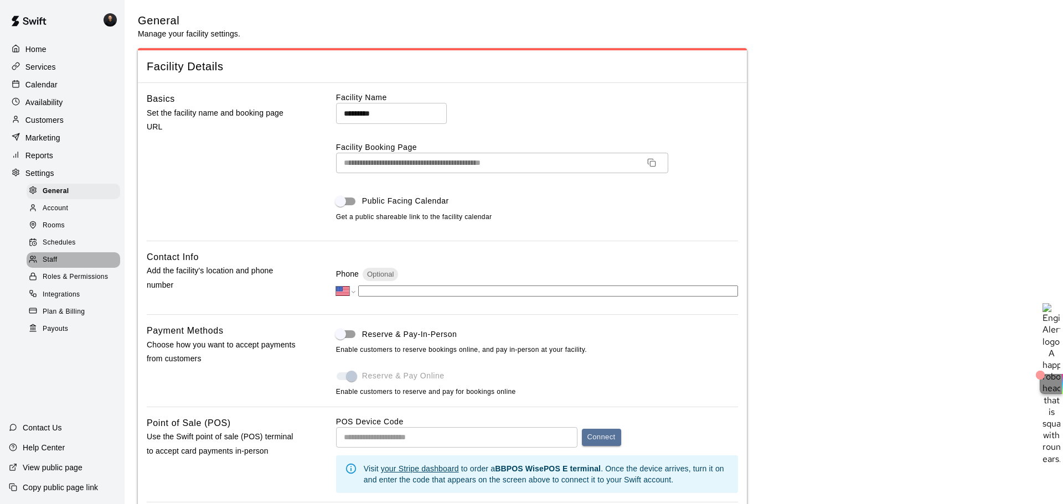
click at [51, 266] on span "Staff" at bounding box center [50, 260] width 14 height 11
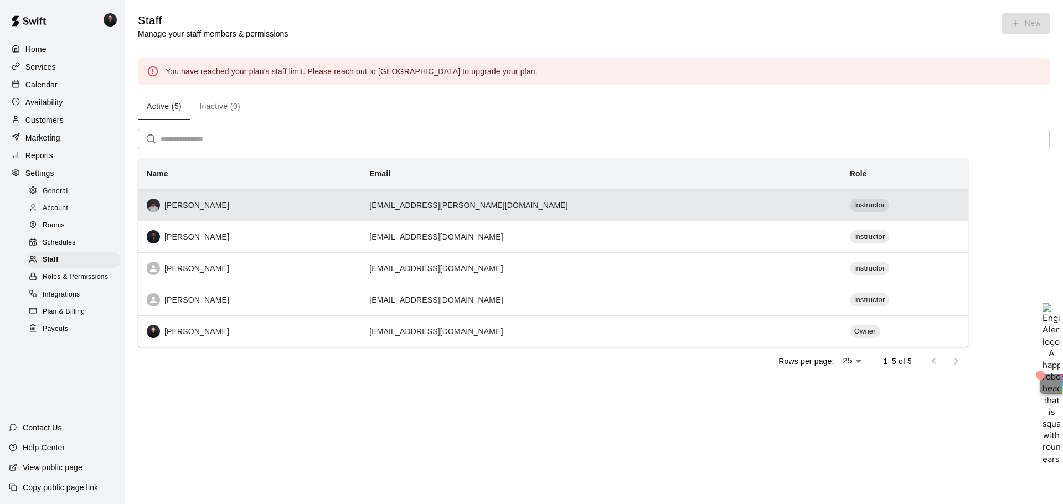
click at [190, 212] on div "[PERSON_NAME]" at bounding box center [249, 205] width 205 height 13
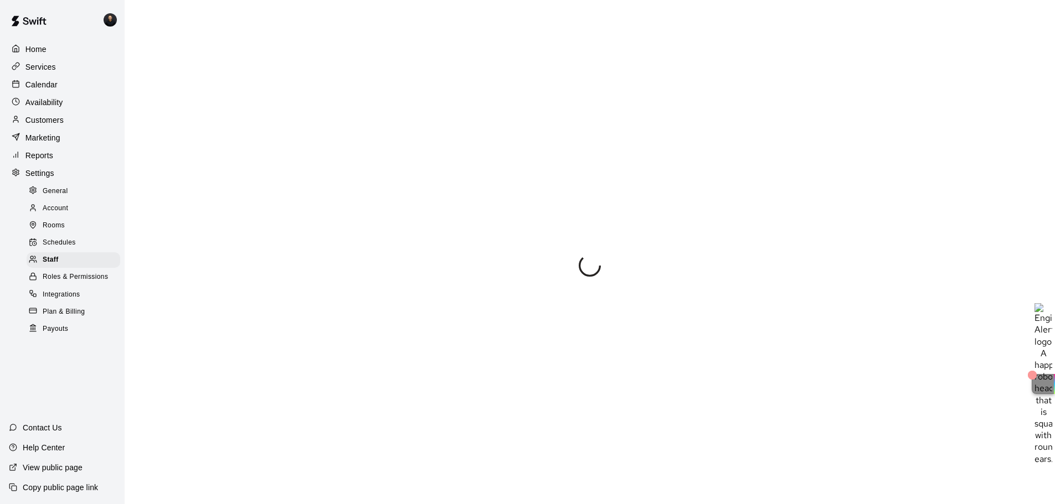
select select "**"
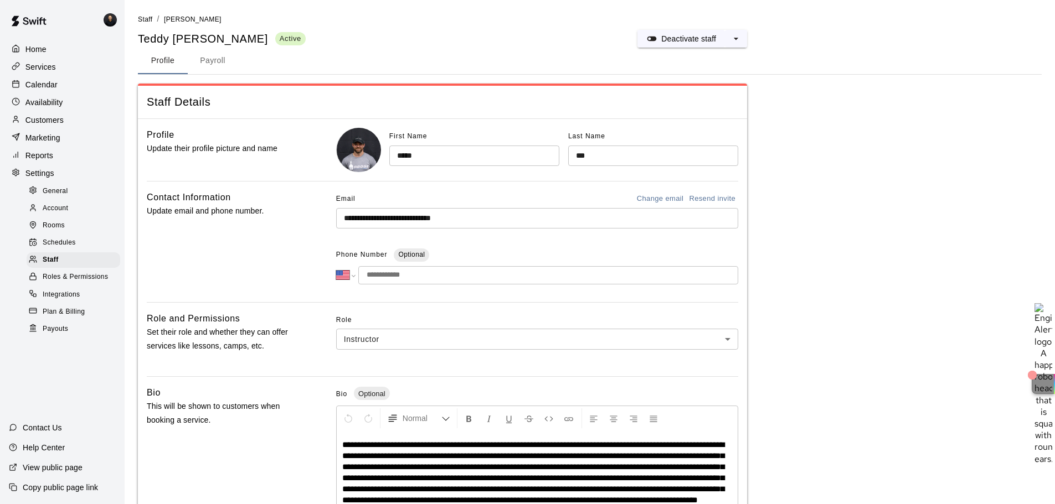
scroll to position [13, 0]
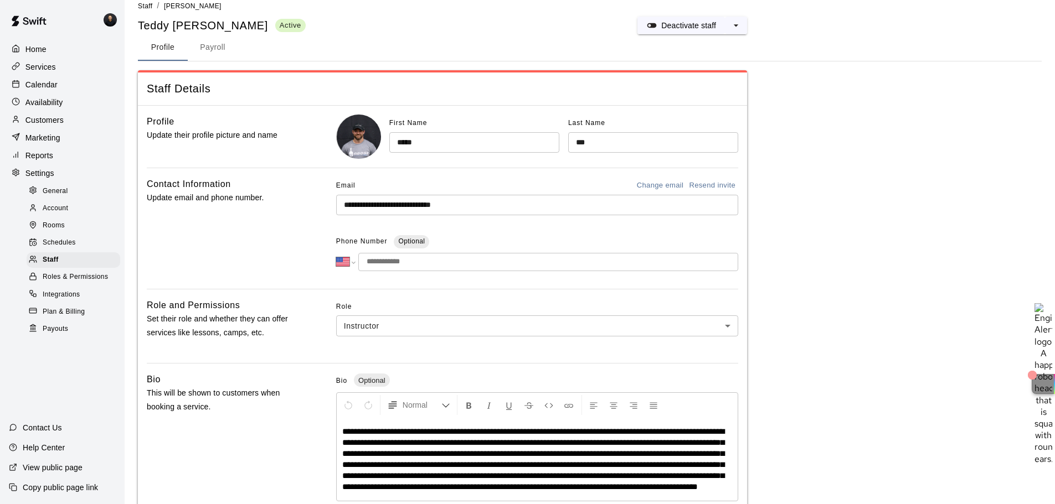
click at [218, 45] on button "Payroll" at bounding box center [213, 47] width 50 height 27
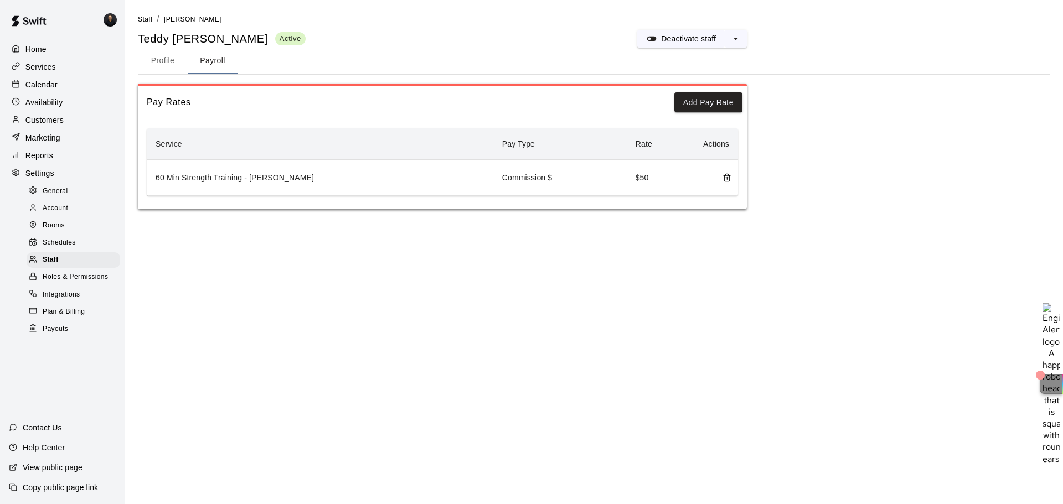
click at [395, 174] on td "60 Min Strength Training - [PERSON_NAME]" at bounding box center [320, 178] width 347 height 36
click at [70, 264] on div "Staff" at bounding box center [74, 261] width 94 height 16
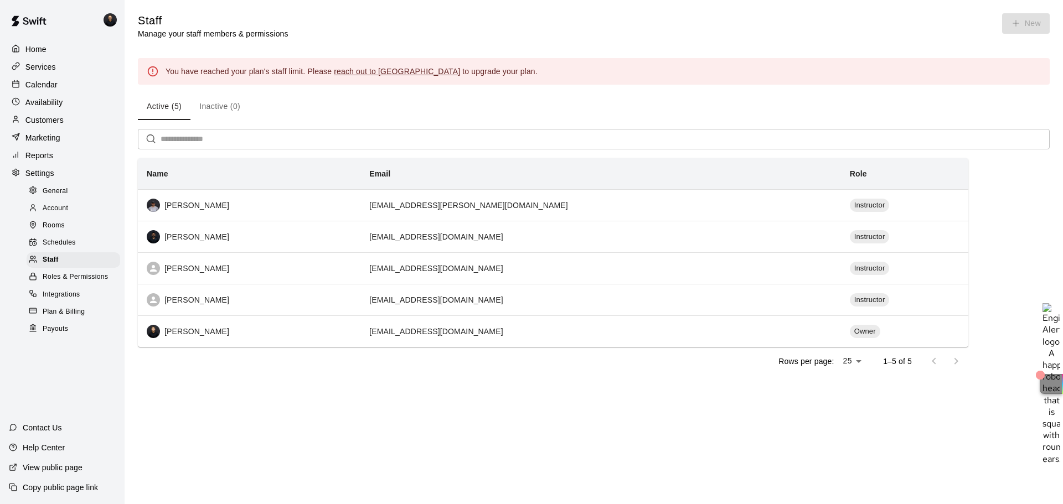
click at [281, 404] on main "Staff Manage your staff members & permissions New You have reached your plan's …" at bounding box center [594, 203] width 939 height 407
click at [38, 60] on div "Services" at bounding box center [62, 67] width 107 height 17
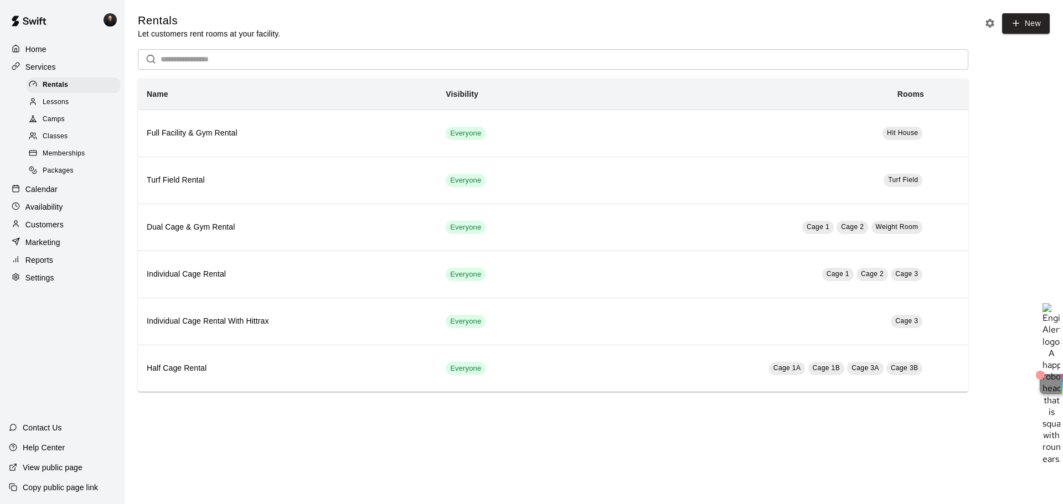
click at [64, 122] on span "Camps" at bounding box center [54, 119] width 22 height 11
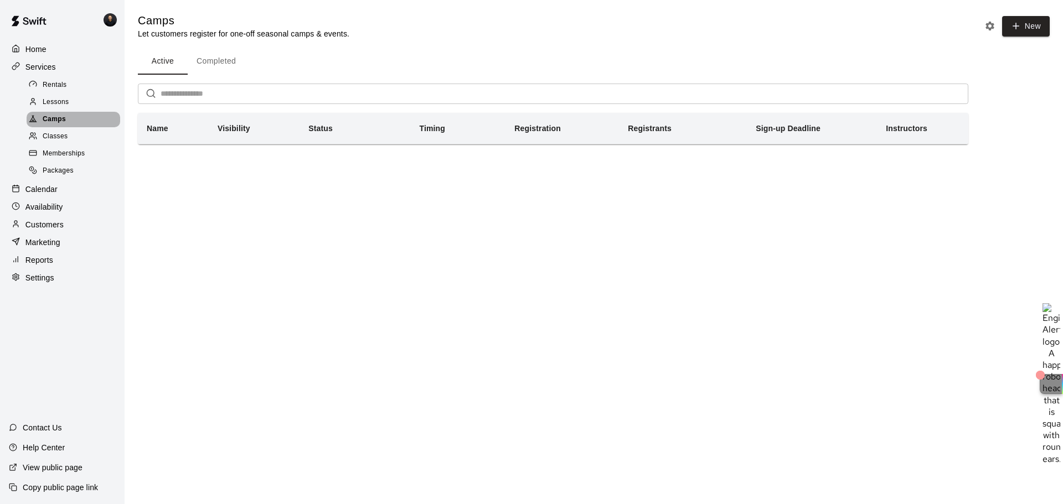
click at [59, 117] on span "Camps" at bounding box center [54, 119] width 23 height 11
click at [38, 281] on p "Settings" at bounding box center [39, 277] width 29 height 11
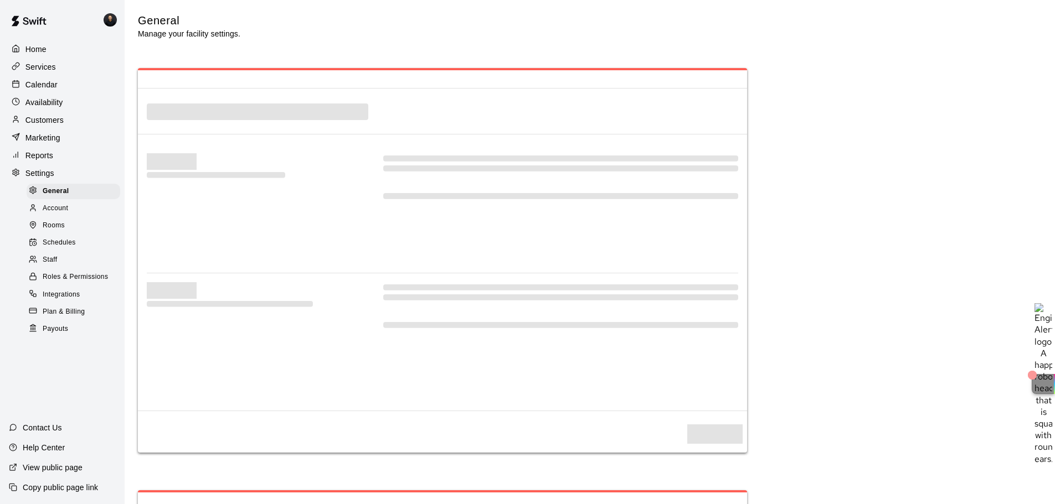
select select "**"
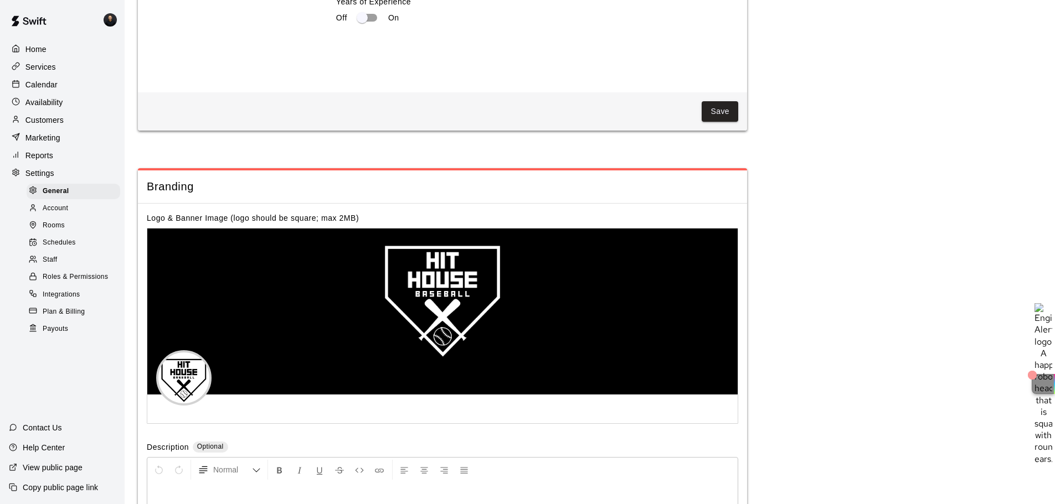
scroll to position [2295, 0]
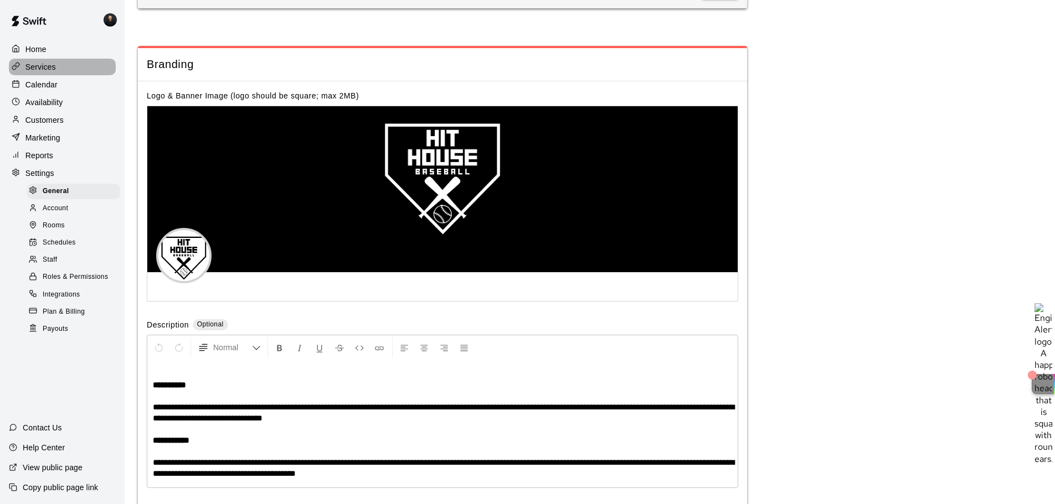
click at [35, 66] on p "Services" at bounding box center [40, 66] width 30 height 11
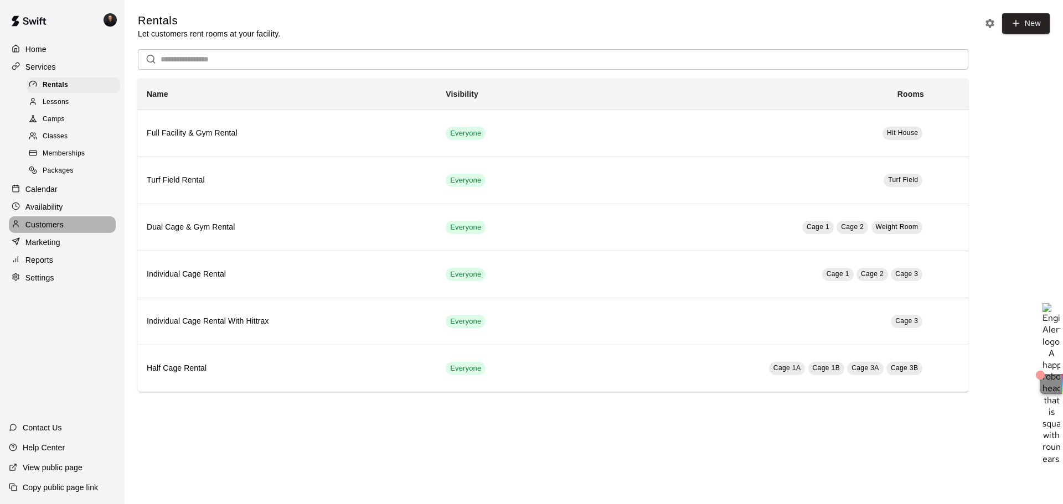
click at [44, 230] on p "Customers" at bounding box center [44, 224] width 38 height 11
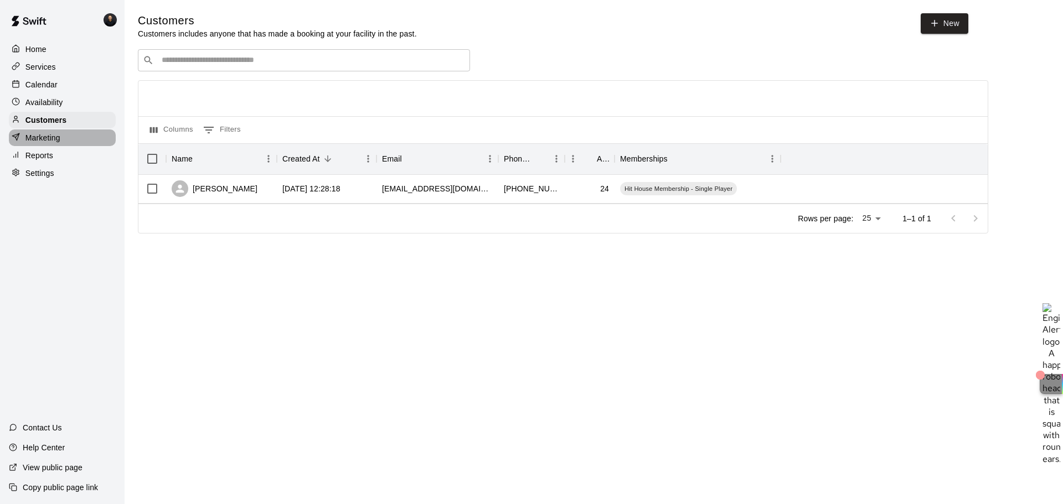
click at [48, 141] on p "Marketing" at bounding box center [42, 137] width 35 height 11
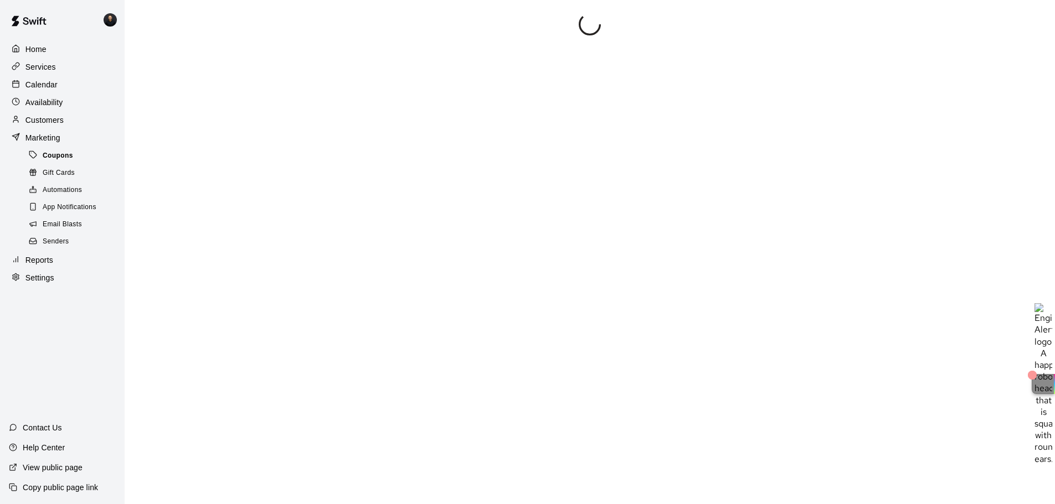
click at [55, 161] on span "Coupons" at bounding box center [58, 156] width 30 height 11
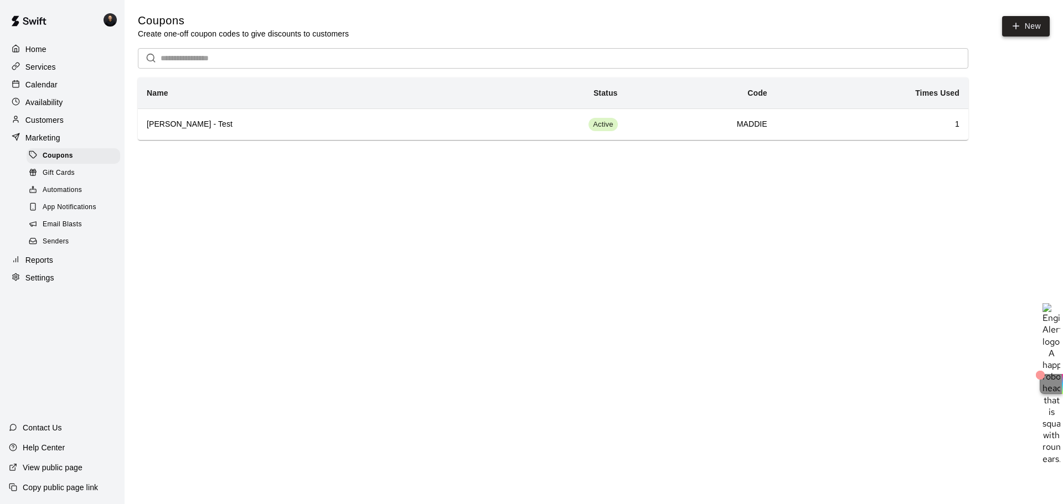
click at [1028, 22] on button "New" at bounding box center [1026, 26] width 48 height 20
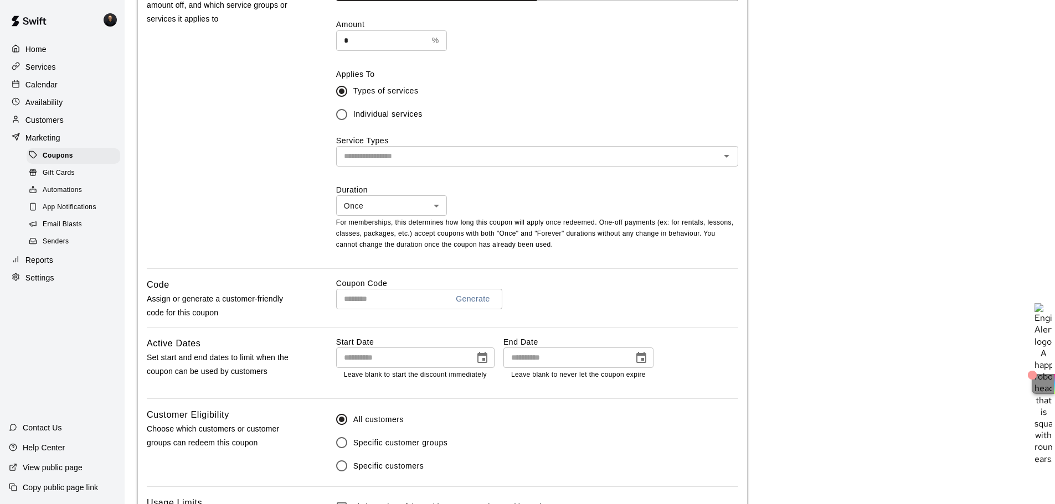
scroll to position [332, 0]
click at [374, 157] on input "text" at bounding box center [527, 156] width 377 height 14
click at [392, 158] on input "text" at bounding box center [527, 156] width 377 height 14
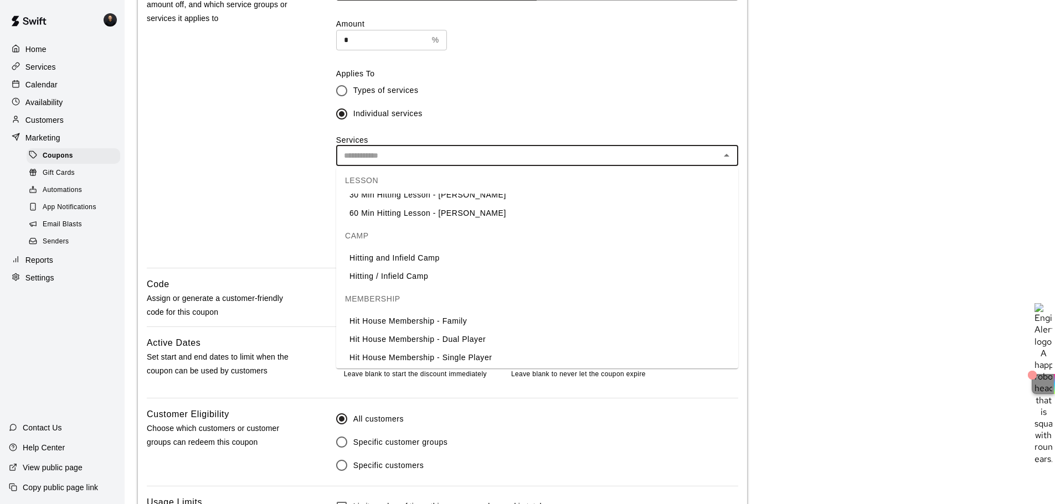
scroll to position [224, 0]
click at [447, 355] on li "Hit House Membership - Single Player" at bounding box center [537, 355] width 402 height 18
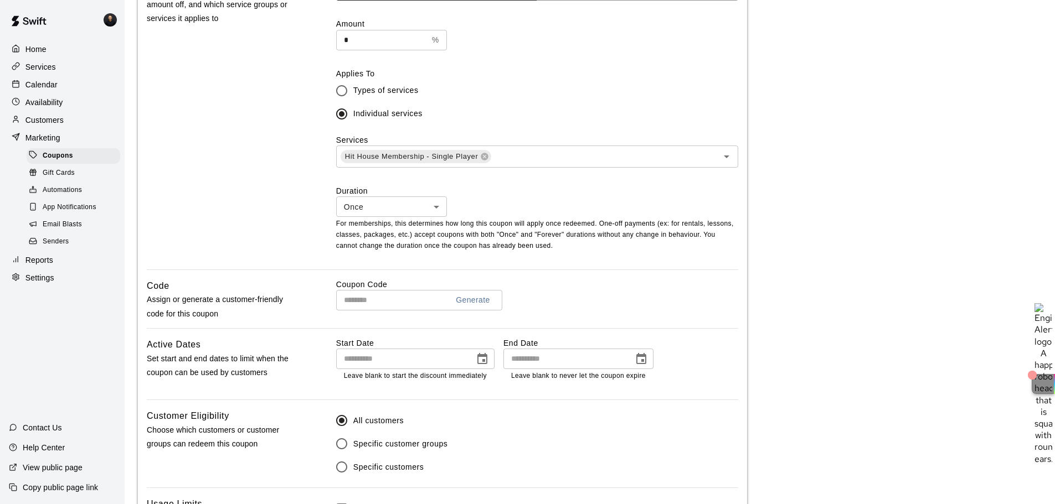
click at [818, 167] on main "Coupons / Add Coupon Add Coupon Coupon Details Basics Set the name and descript…" at bounding box center [590, 149] width 904 height 936
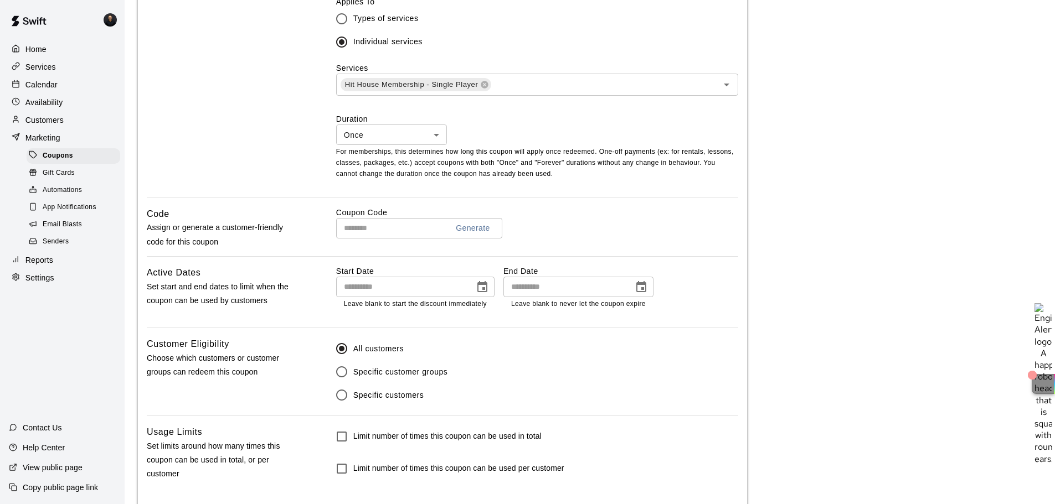
scroll to position [460, 0]
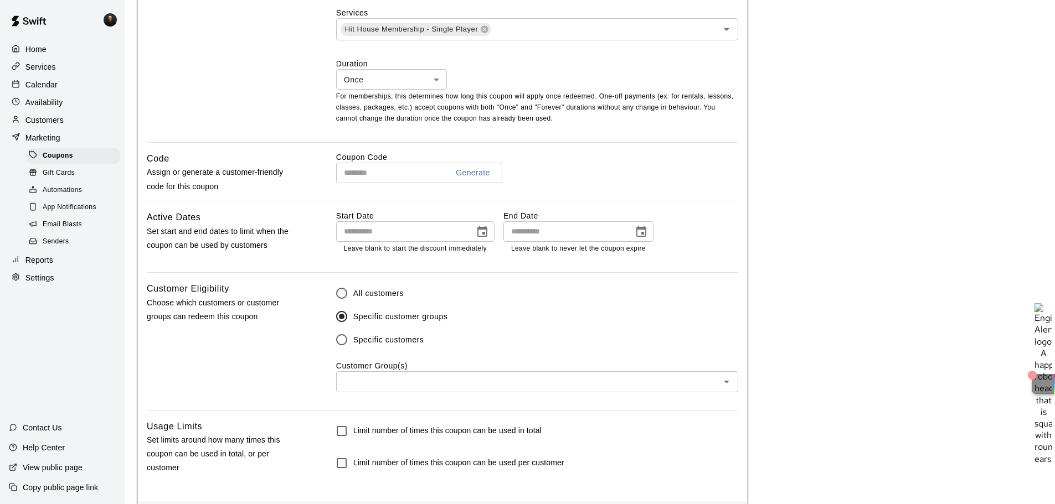
click at [389, 375] on div "​" at bounding box center [537, 382] width 402 height 20
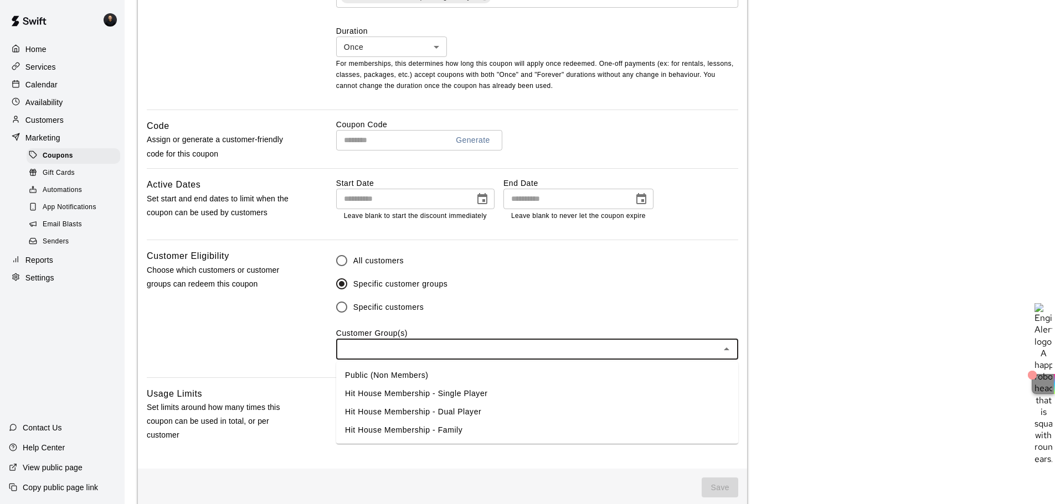
scroll to position [510, 0]
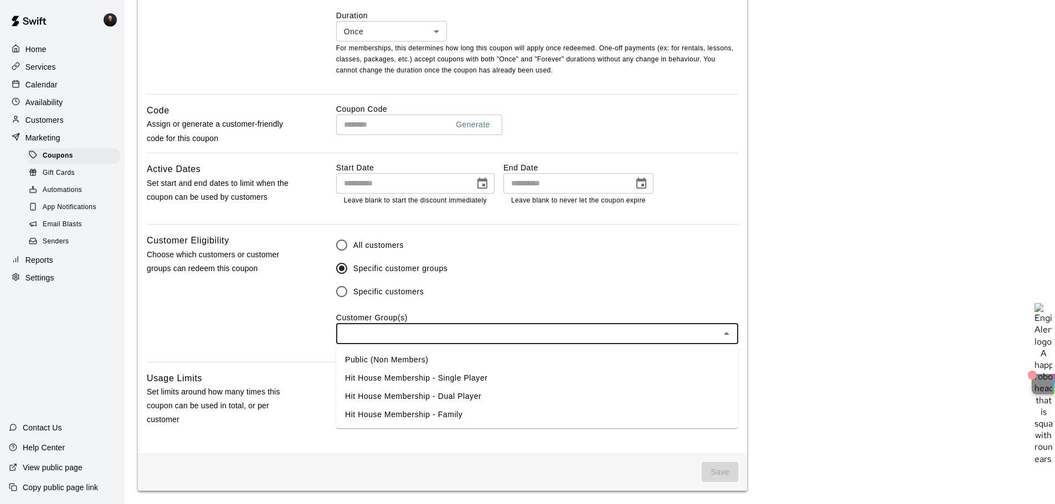
click at [281, 310] on div "Customer Eligibility Choose which customers or customer groups can redeem this …" at bounding box center [224, 298] width 154 height 128
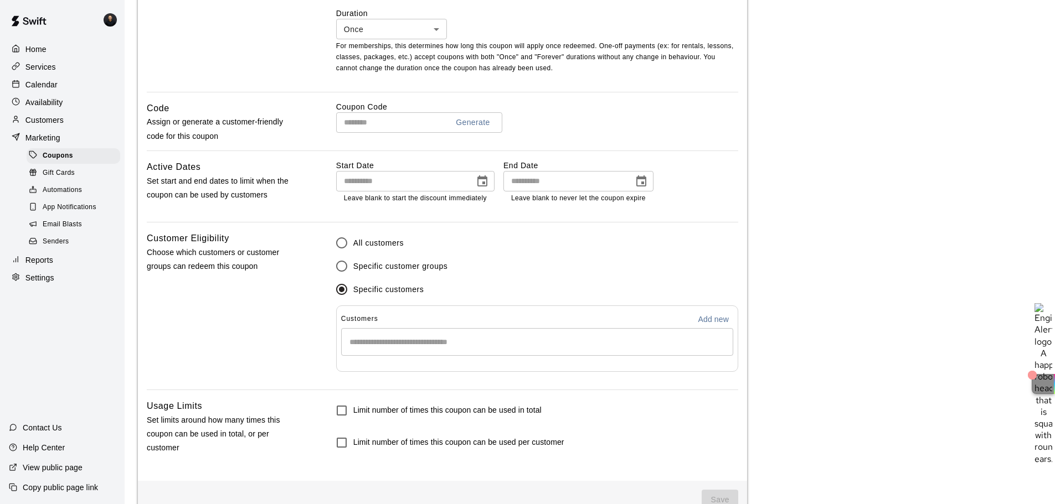
click at [400, 344] on input "Start typing to search customers..." at bounding box center [537, 342] width 382 height 11
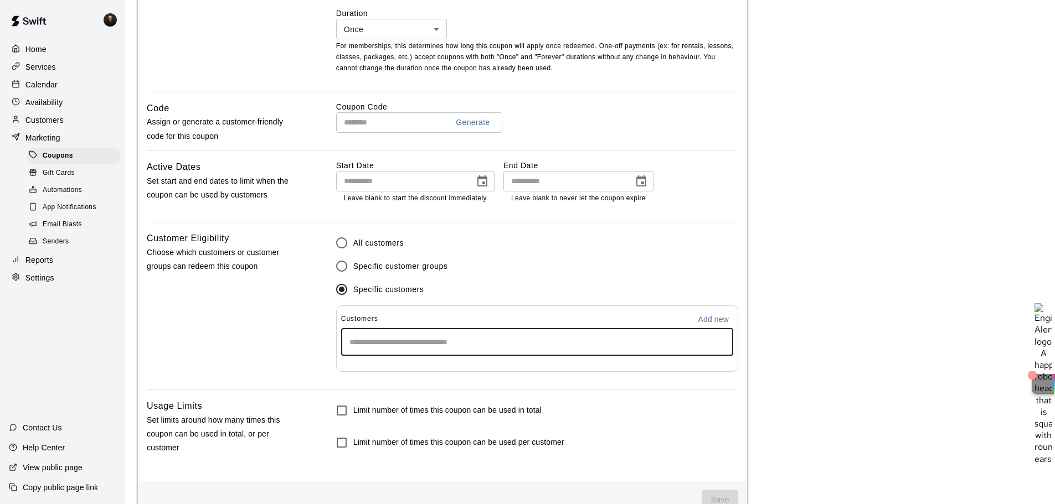
scroll to position [460, 0]
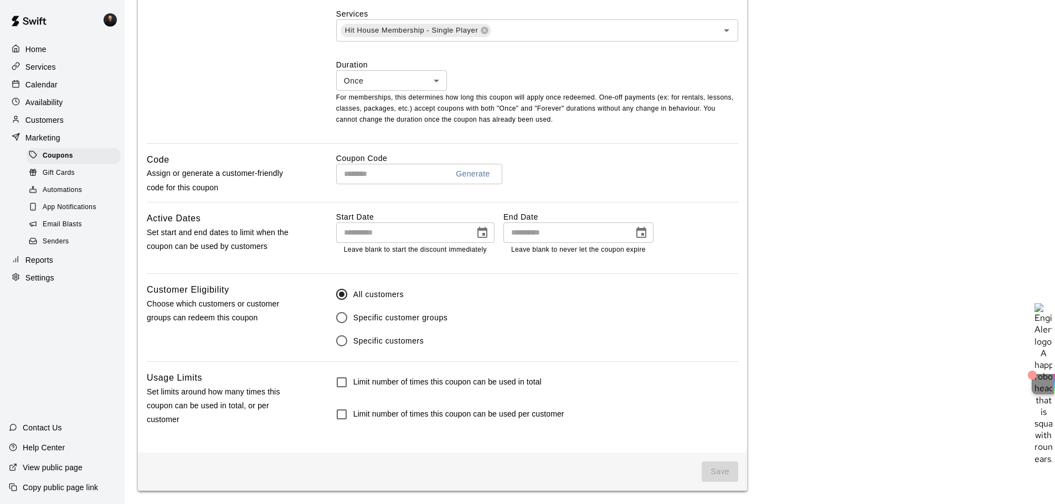
click at [377, 165] on input "text" at bounding box center [387, 174] width 103 height 20
click at [490, 177] on button "Generate" at bounding box center [472, 174] width 43 height 20
type input "**********"
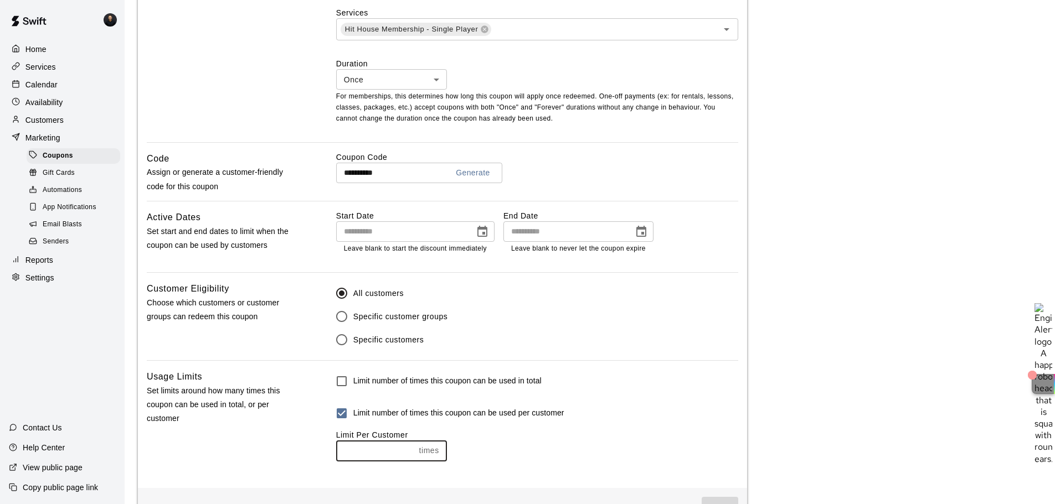
click at [380, 447] on input "number" at bounding box center [375, 451] width 79 height 20
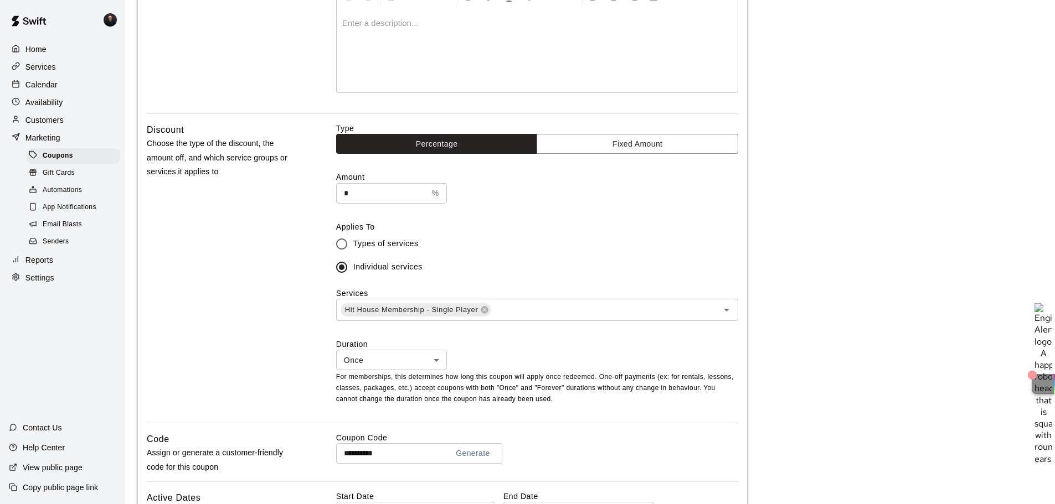
scroll to position [0, 0]
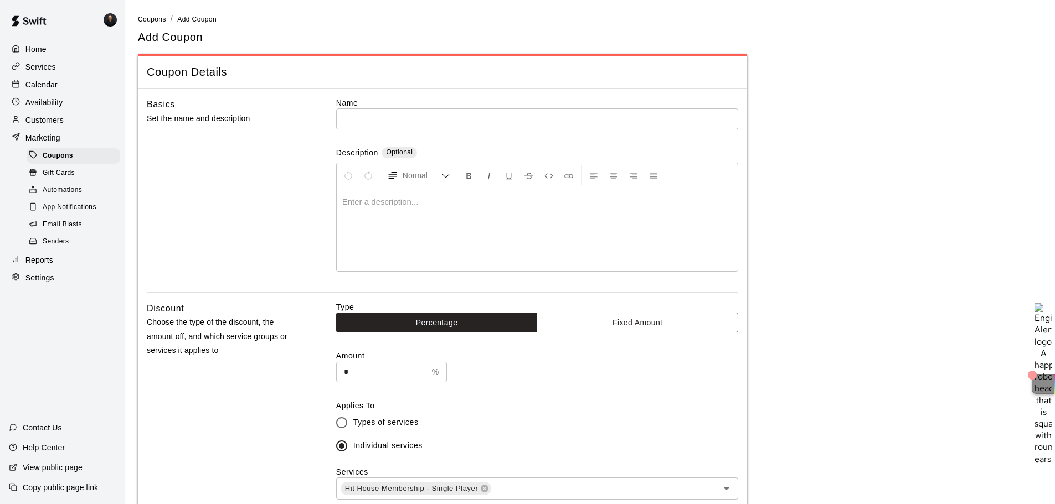
click at [359, 125] on input "text" at bounding box center [537, 119] width 402 height 20
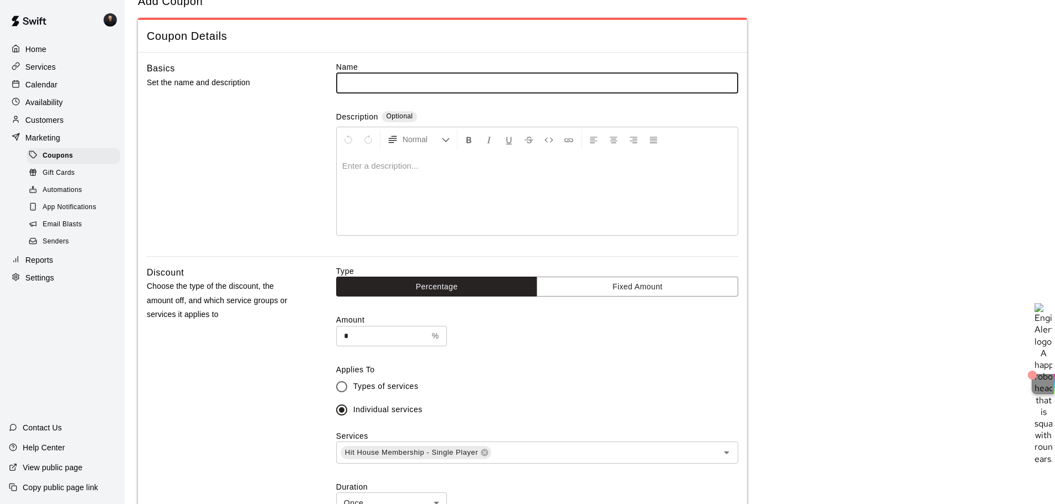
scroll to position [55, 0]
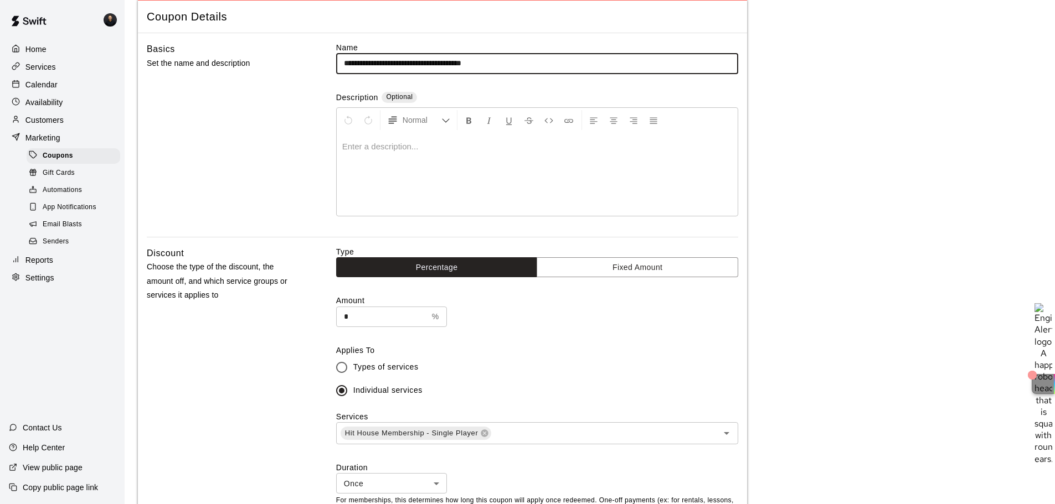
click at [458, 58] on input "**********" at bounding box center [537, 63] width 402 height 20
click at [450, 59] on input "**********" at bounding box center [537, 63] width 402 height 20
type input "**********"
click at [442, 171] on div at bounding box center [537, 174] width 401 height 83
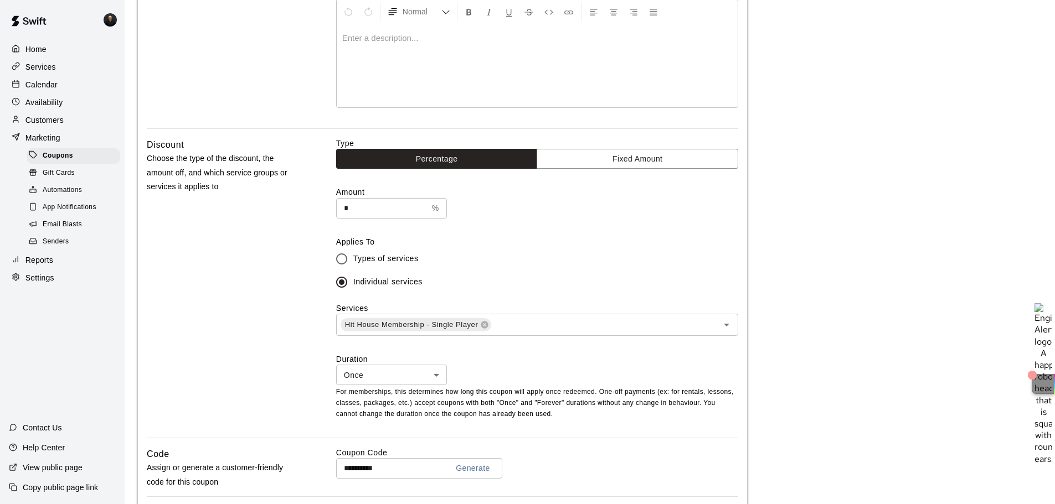
scroll to position [166, 0]
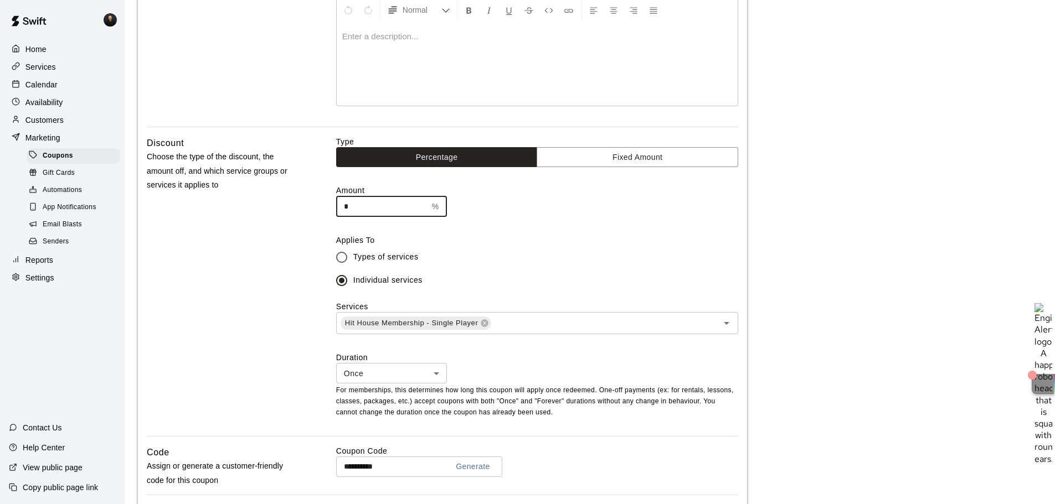
click at [396, 203] on input "*" at bounding box center [381, 207] width 91 height 20
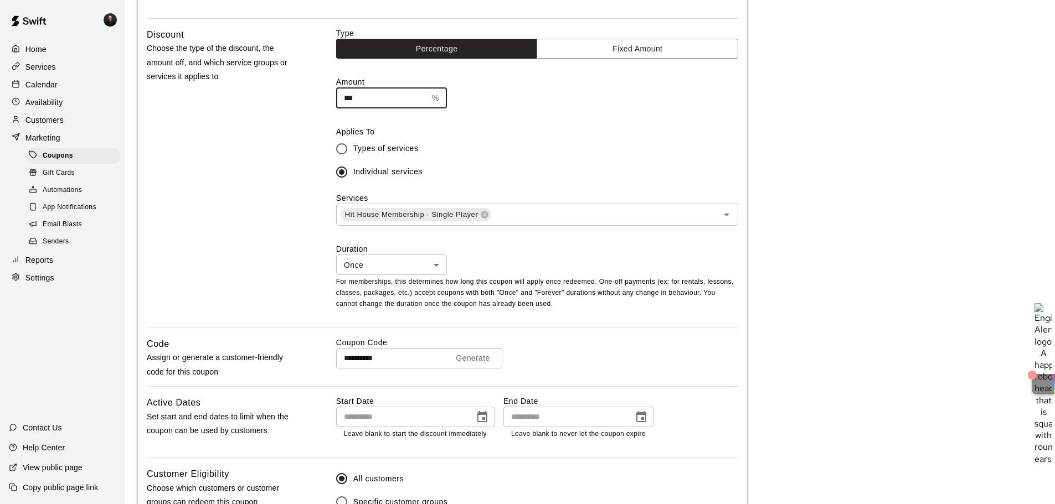
scroll to position [275, 0]
type input "***"
click at [413, 264] on body "**********" at bounding box center [531, 224] width 1063 height 999
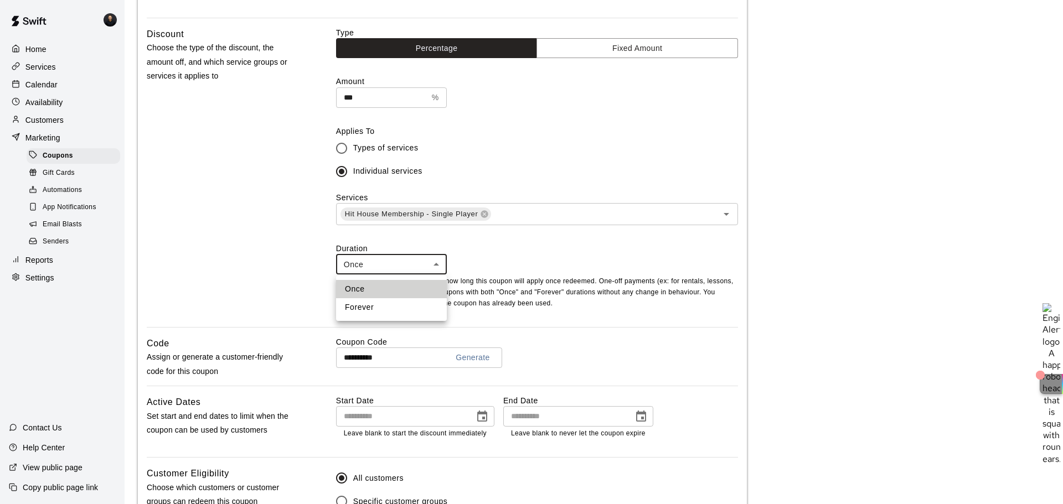
click at [394, 300] on li "Forever" at bounding box center [391, 307] width 111 height 18
type input "*******"
click at [836, 203] on main "**********" at bounding box center [590, 225] width 904 height 972
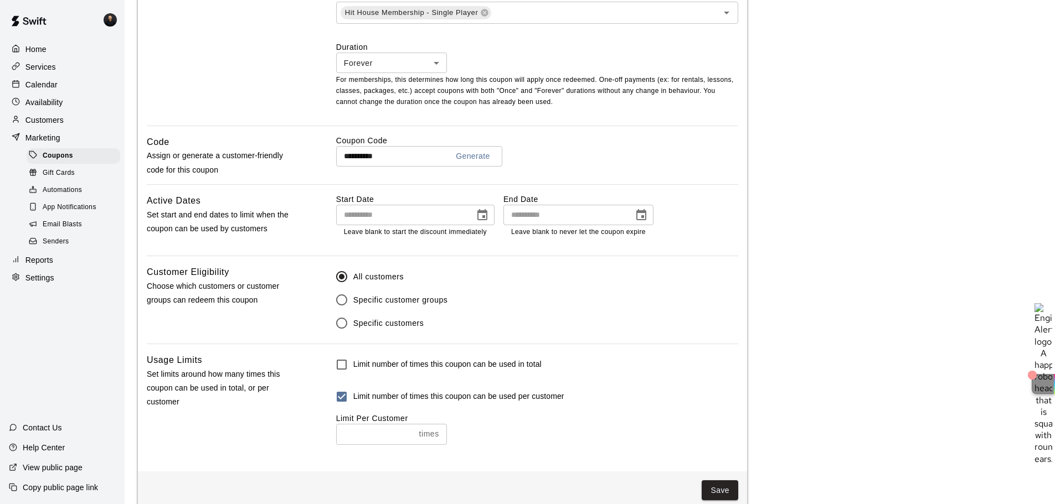
scroll to position [496, 0]
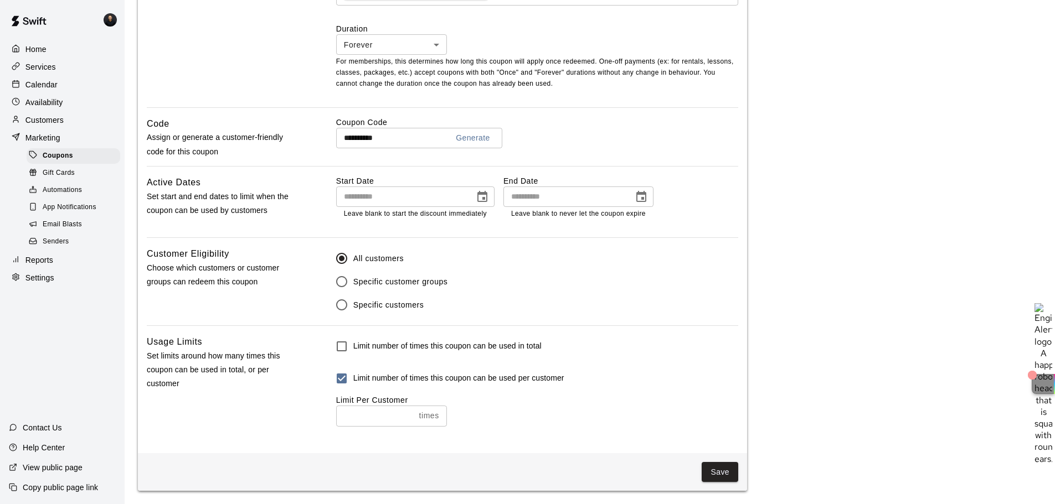
type input "**********"
click at [581, 195] on input "**********" at bounding box center [564, 197] width 122 height 20
click at [594, 196] on input "**********" at bounding box center [564, 197] width 122 height 20
click at [611, 193] on input "**********" at bounding box center [564, 197] width 122 height 20
click at [969, 241] on main "**********" at bounding box center [590, 5] width 904 height 972
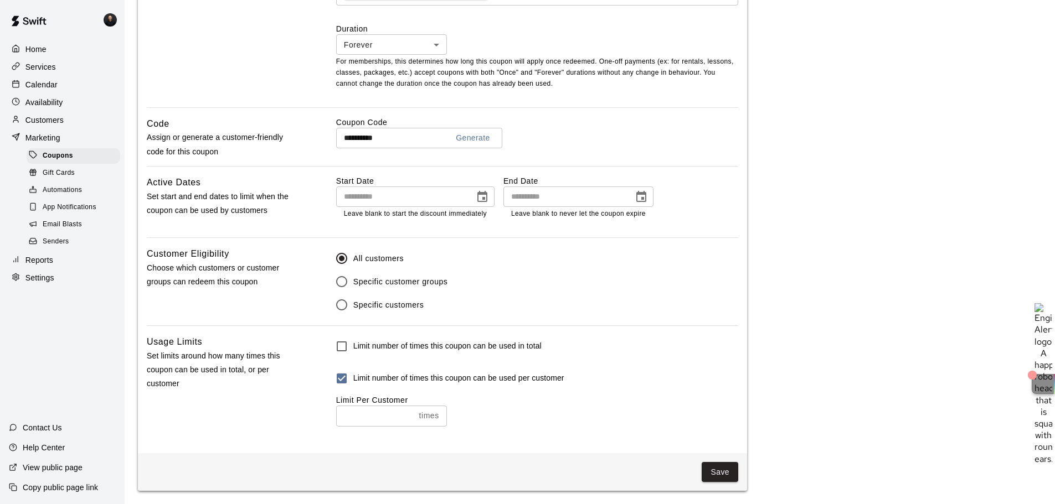
scroll to position [497, 0]
click at [376, 417] on input "number" at bounding box center [375, 416] width 79 height 20
type input "*"
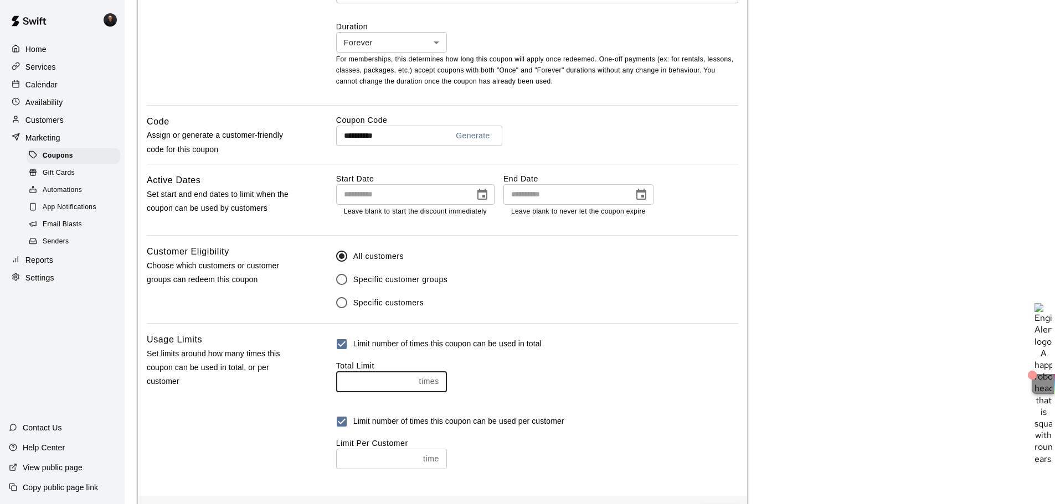
click at [379, 387] on input "number" at bounding box center [375, 382] width 79 height 20
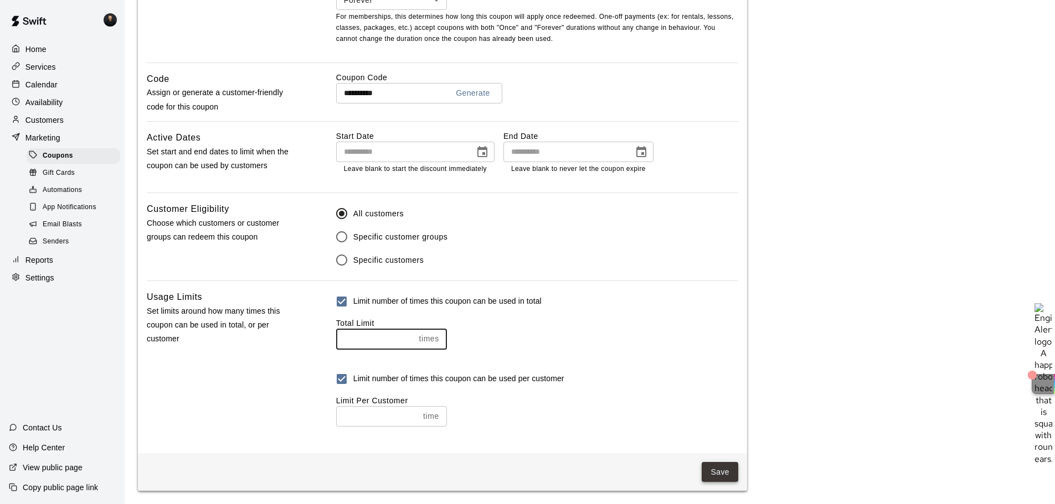
type input "**"
click at [718, 466] on button "Save" at bounding box center [720, 472] width 37 height 20
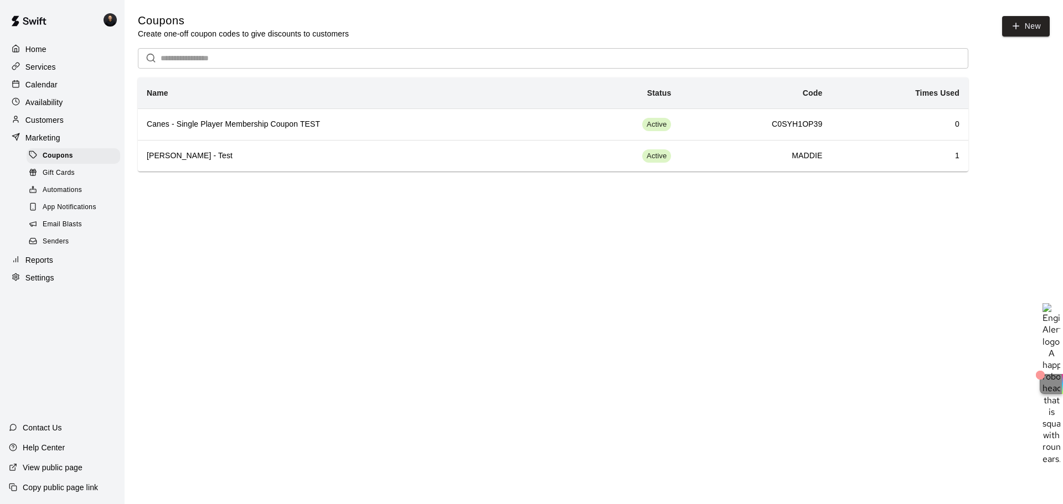
click at [46, 48] on p "Home" at bounding box center [35, 49] width 21 height 11
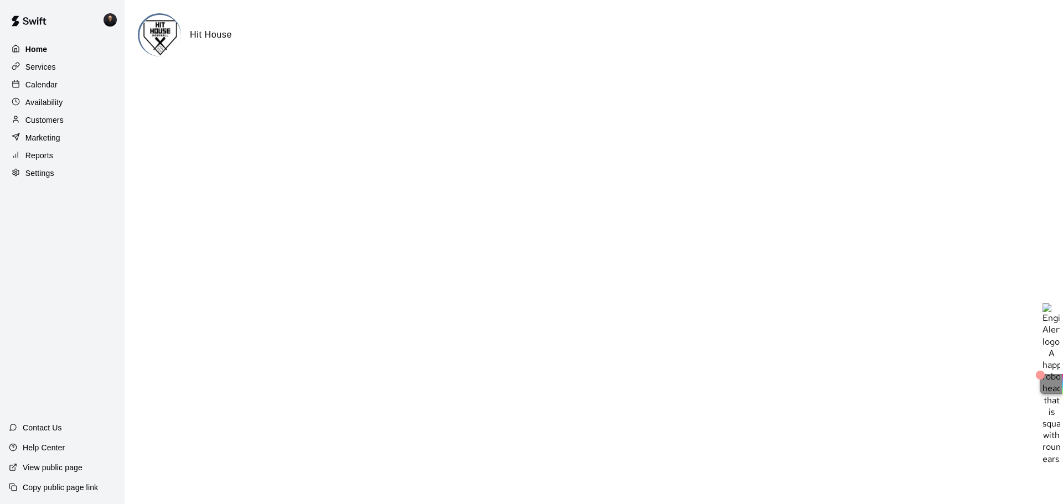
click at [55, 50] on div "Home" at bounding box center [62, 49] width 107 height 17
click at [41, 71] on p "Services" at bounding box center [40, 66] width 30 height 11
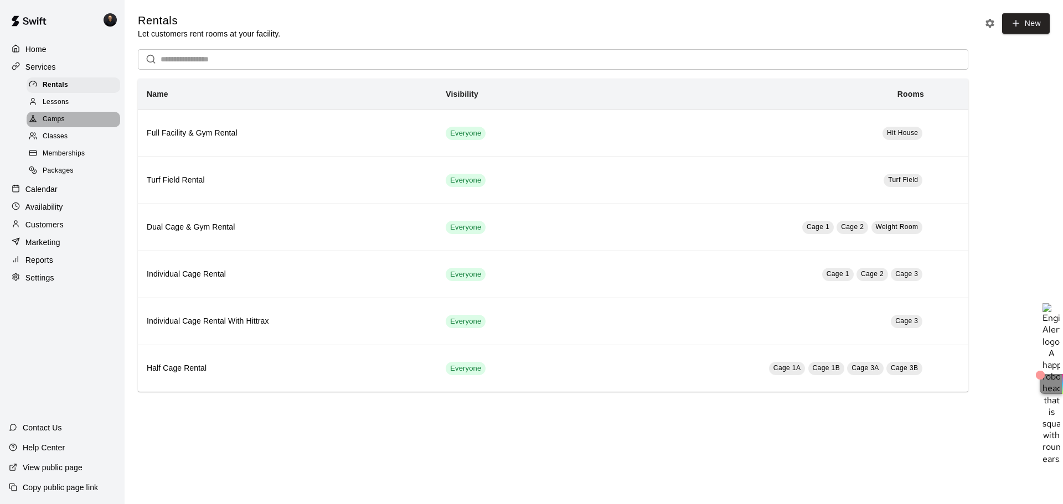
click at [66, 117] on div "Camps" at bounding box center [74, 120] width 94 height 16
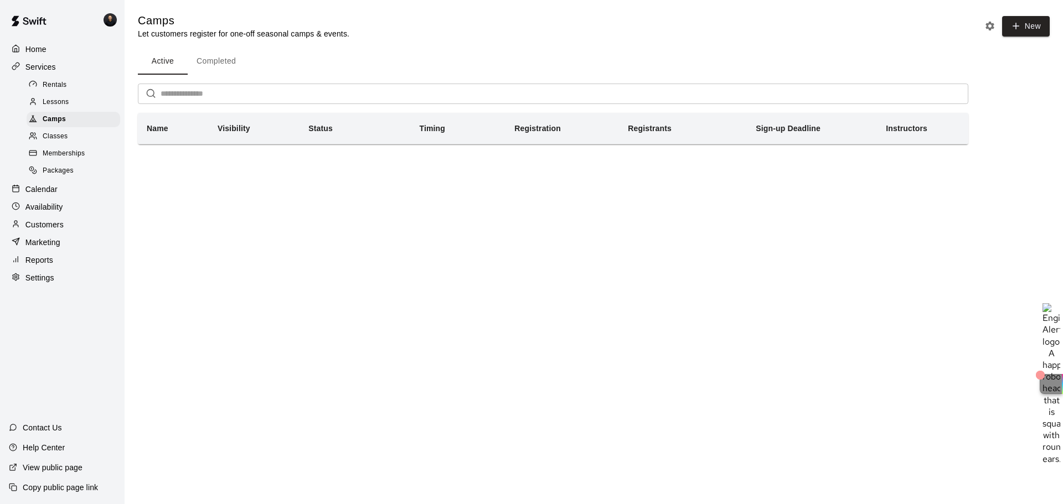
click at [257, 133] on th "Visibility" at bounding box center [254, 129] width 91 height 32
click at [1027, 27] on button "New" at bounding box center [1026, 26] width 48 height 20
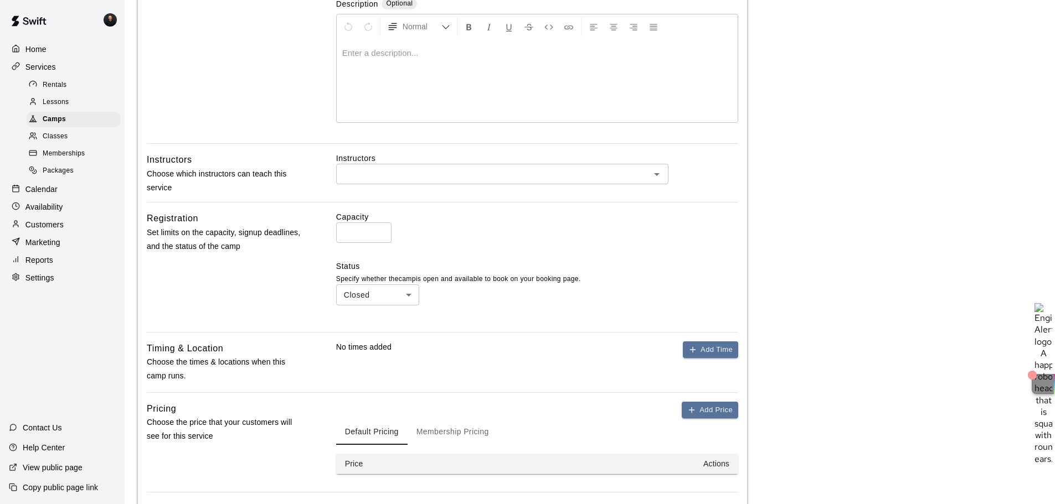
scroll to position [324, 0]
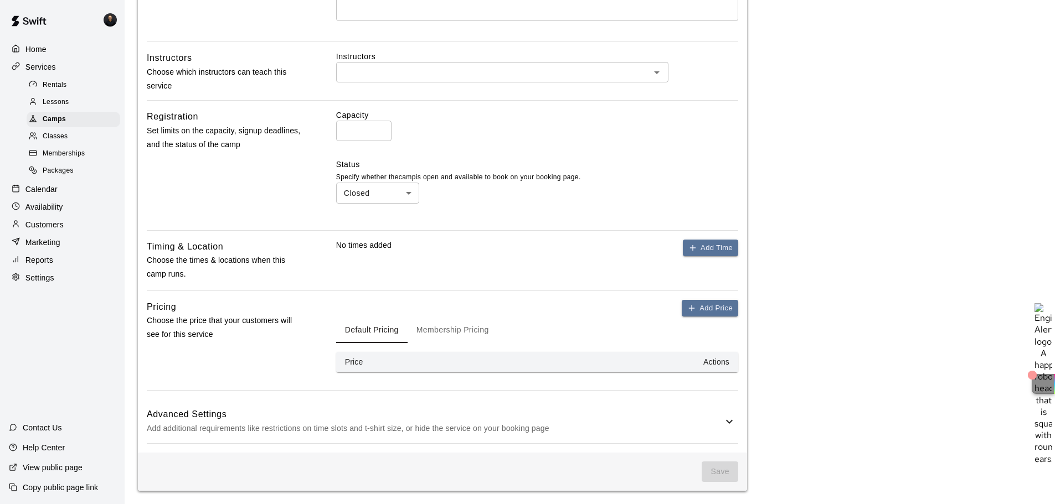
click at [725, 422] on icon at bounding box center [729, 421] width 13 height 13
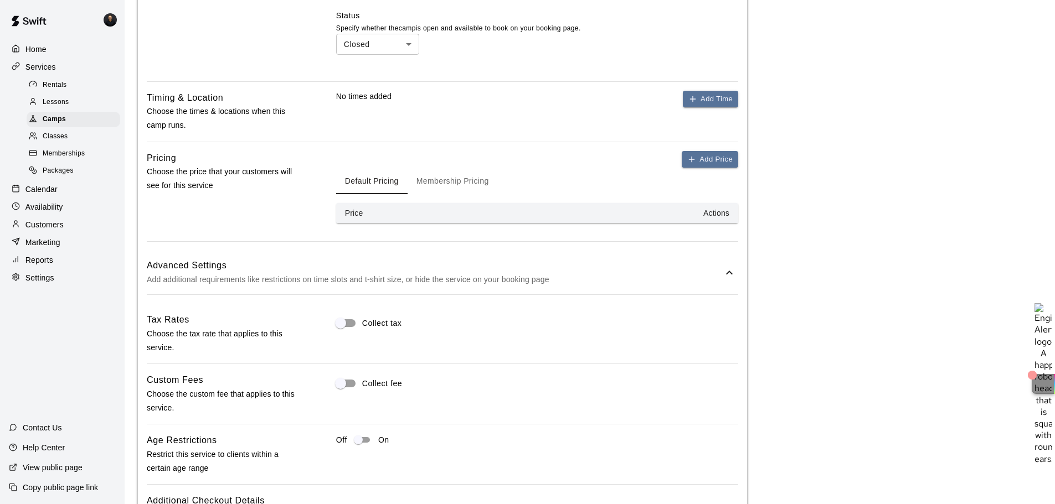
scroll to position [656, 0]
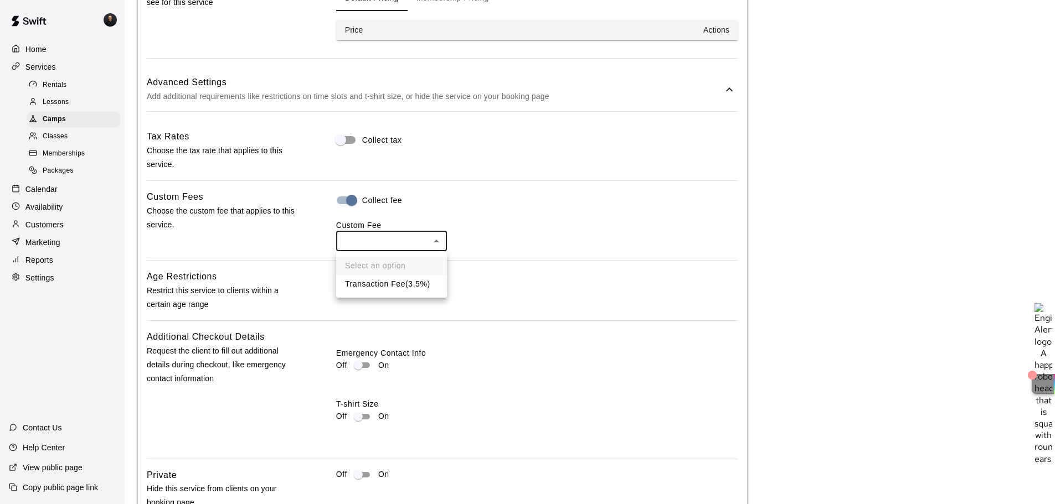
click at [291, 228] on div at bounding box center [531, 252] width 1063 height 504
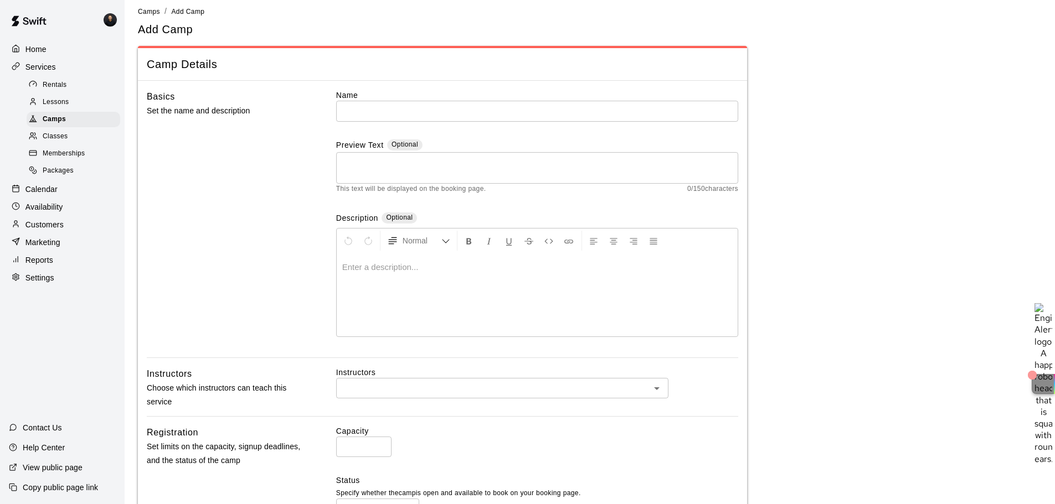
scroll to position [0, 0]
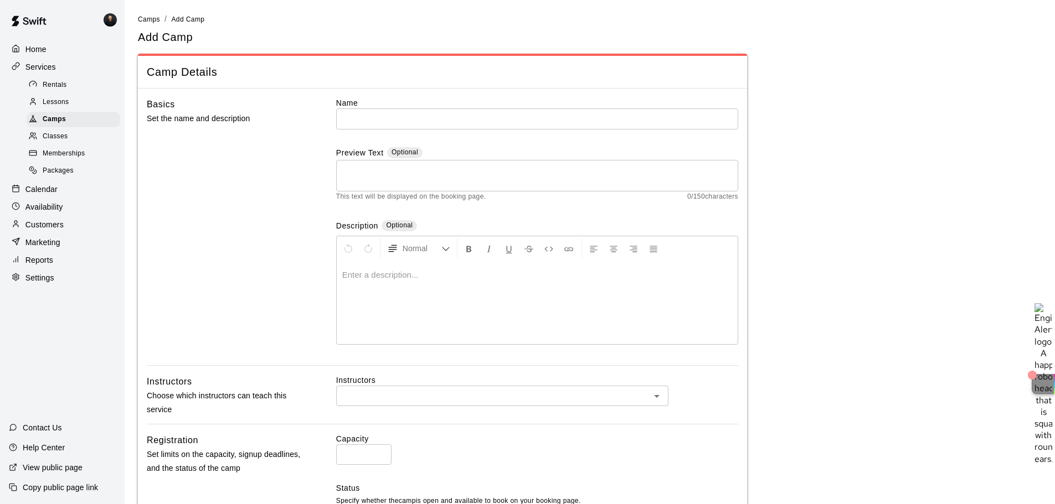
click at [65, 156] on span "Memberships" at bounding box center [64, 153] width 42 height 11
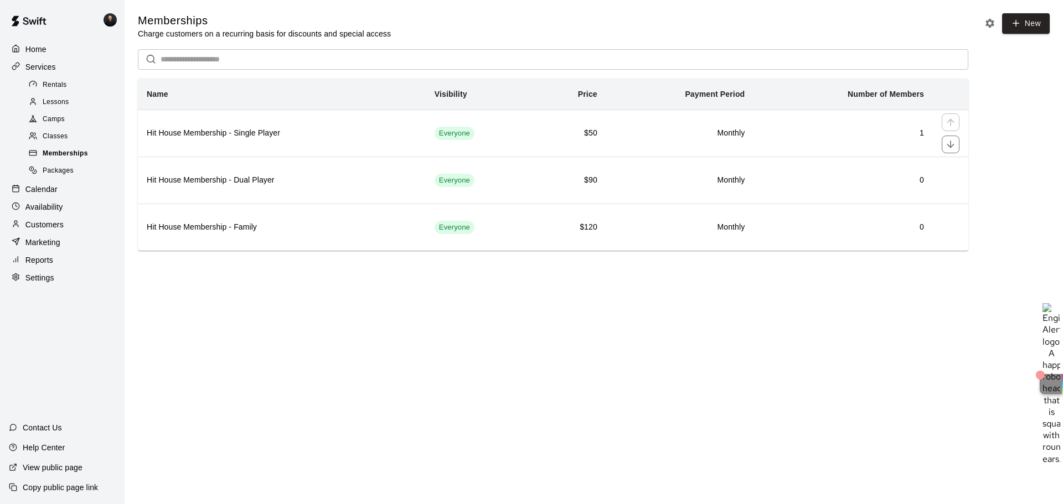
click at [343, 137] on h6 "Hit House Membership - Single Player" at bounding box center [282, 133] width 270 height 12
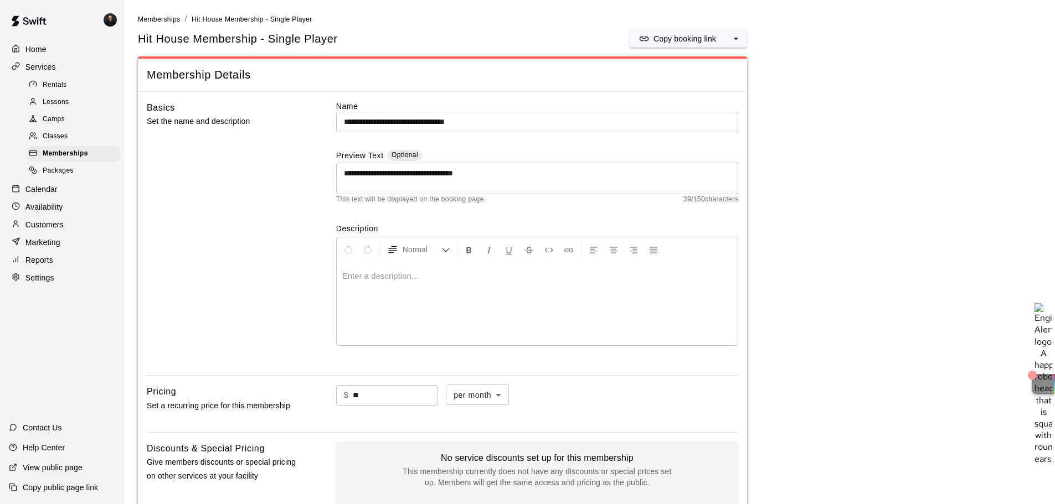
scroll to position [443, 0]
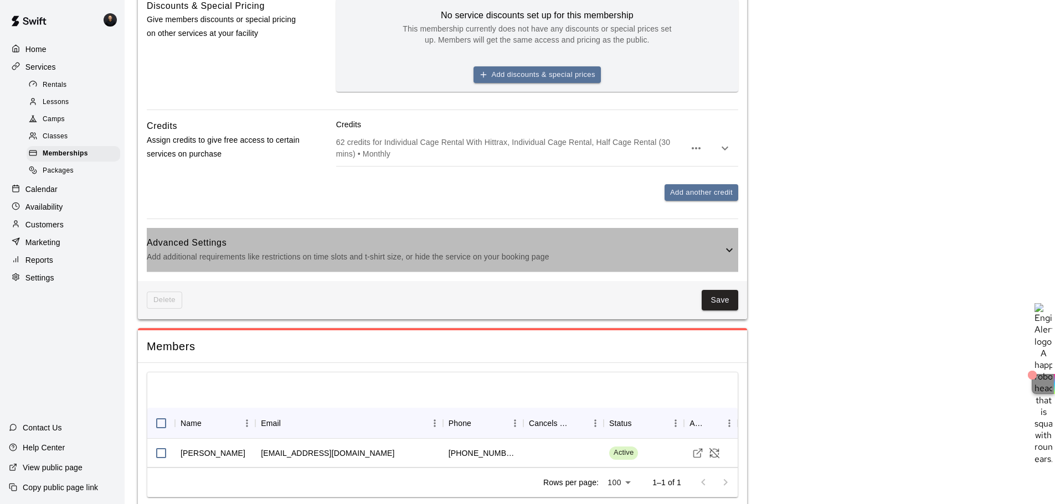
click at [576, 243] on h6 "Advanced Settings" at bounding box center [435, 243] width 576 height 14
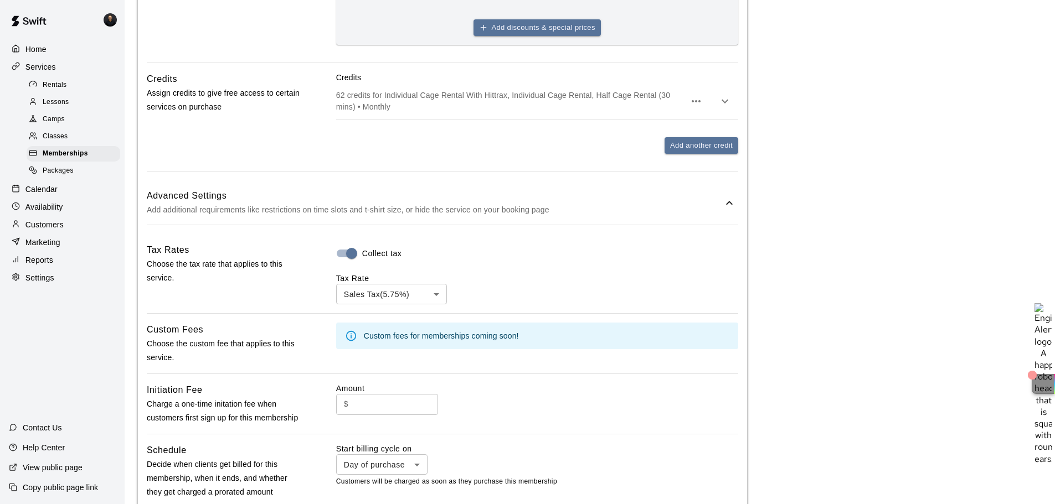
scroll to position [543, 0]
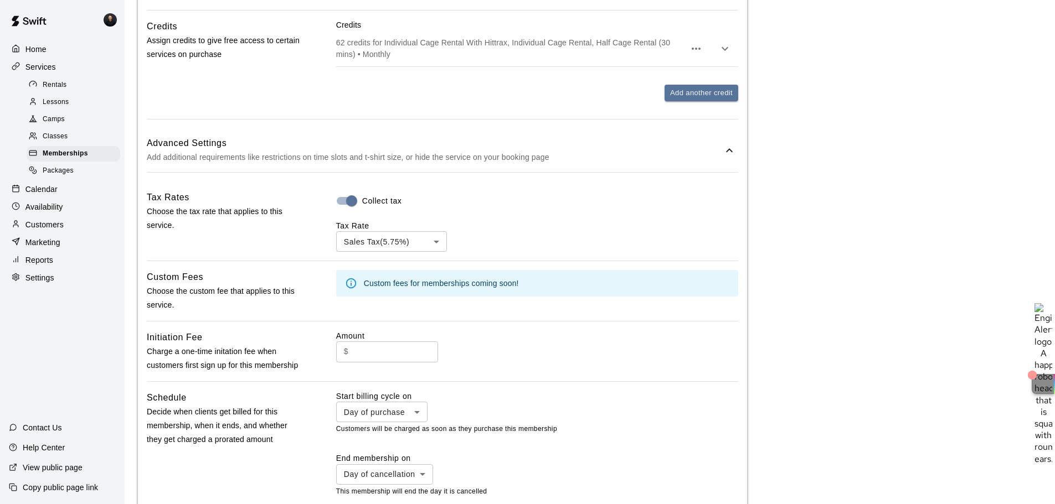
click at [621, 145] on h6 "Advanced Settings" at bounding box center [435, 143] width 576 height 14
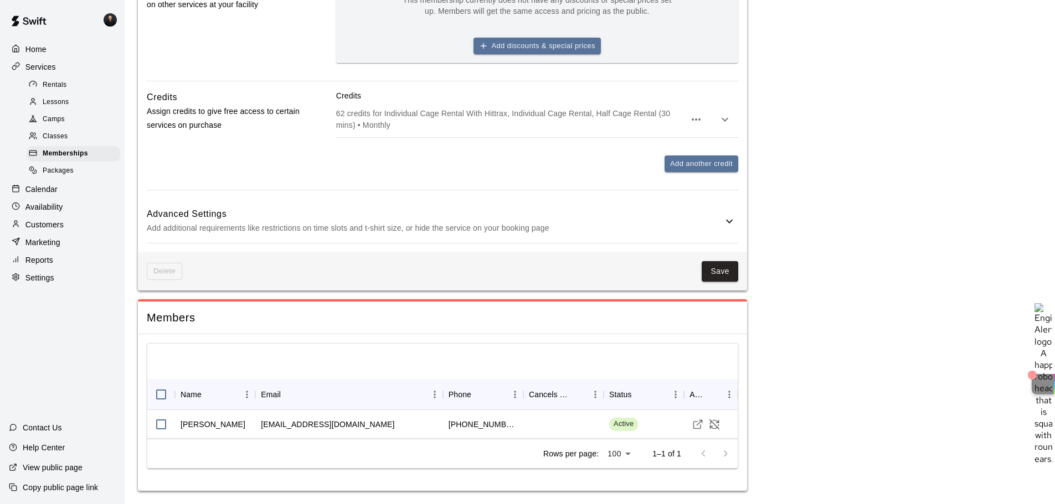
scroll to position [472, 0]
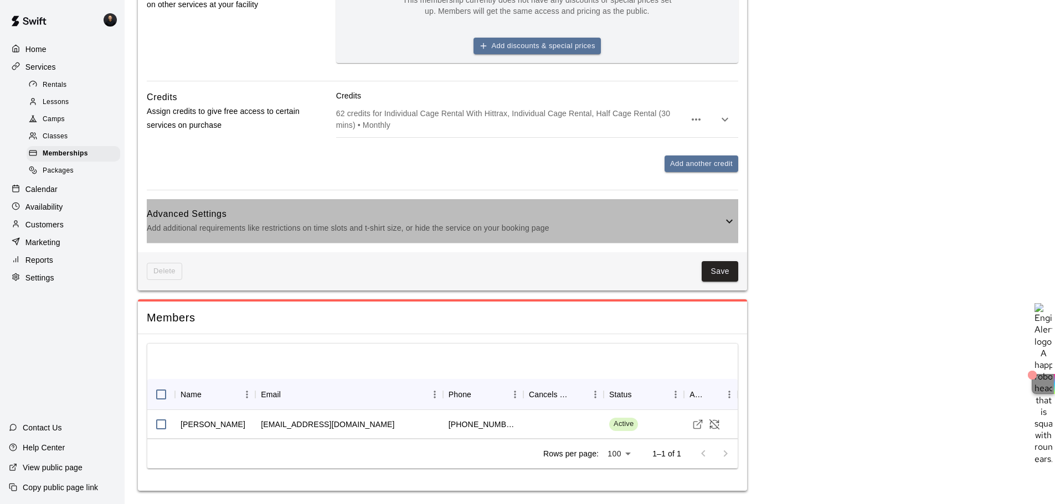
click at [598, 218] on h6 "Advanced Settings" at bounding box center [435, 214] width 576 height 14
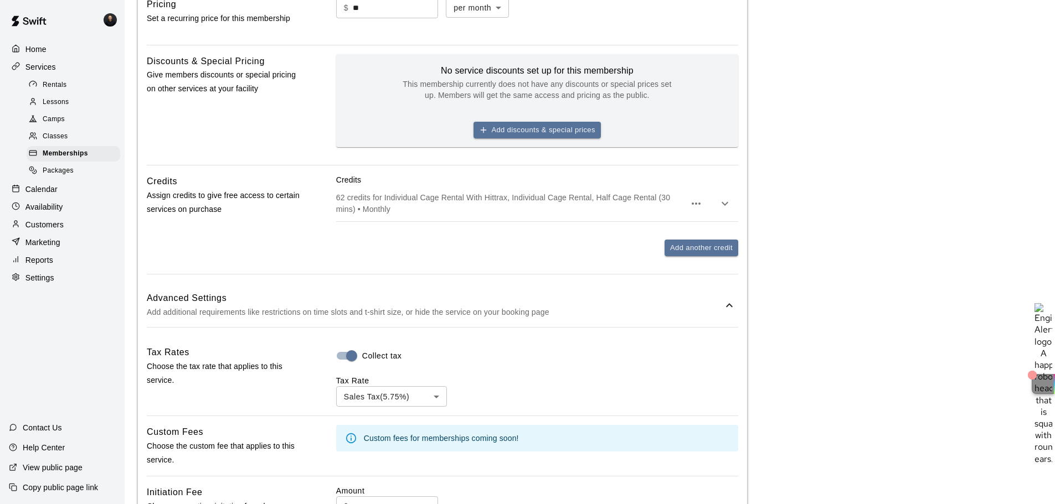
scroll to position [498, 0]
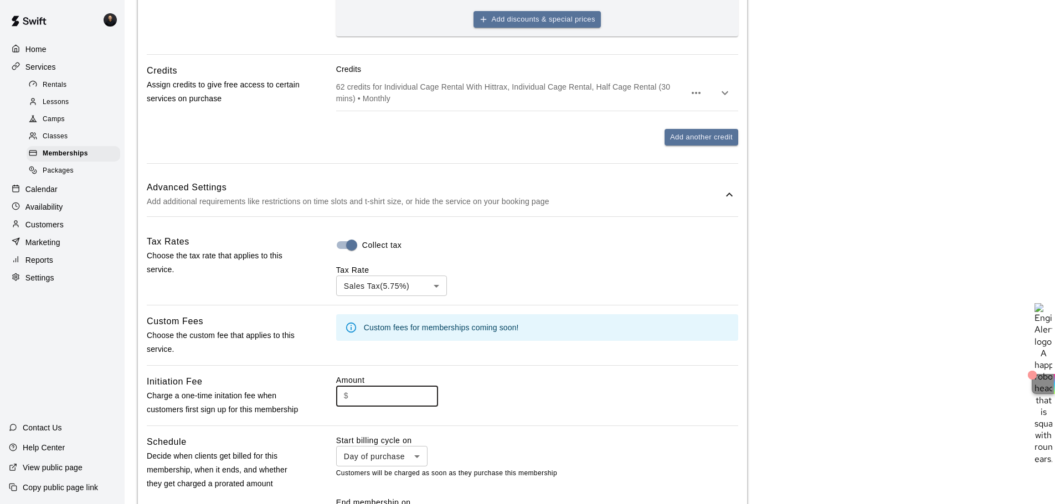
click at [399, 392] on input "text" at bounding box center [395, 396] width 85 height 20
click at [67, 125] on div "Camps" at bounding box center [74, 120] width 94 height 16
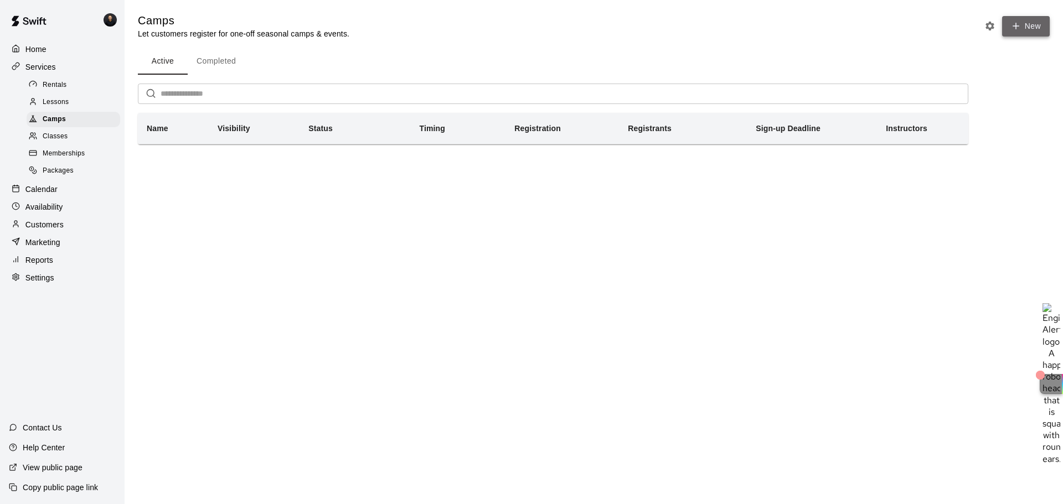
click at [1036, 29] on button "New" at bounding box center [1026, 26] width 48 height 20
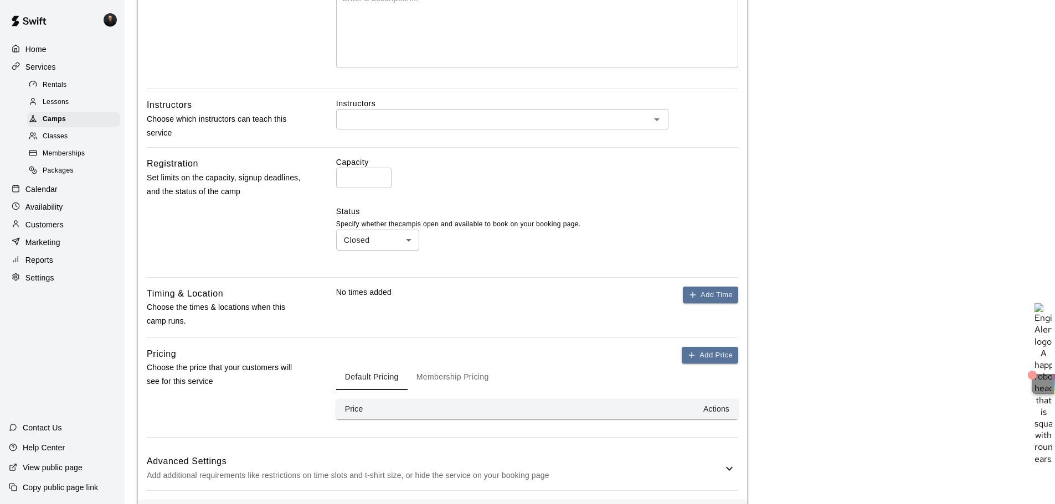
scroll to position [324, 0]
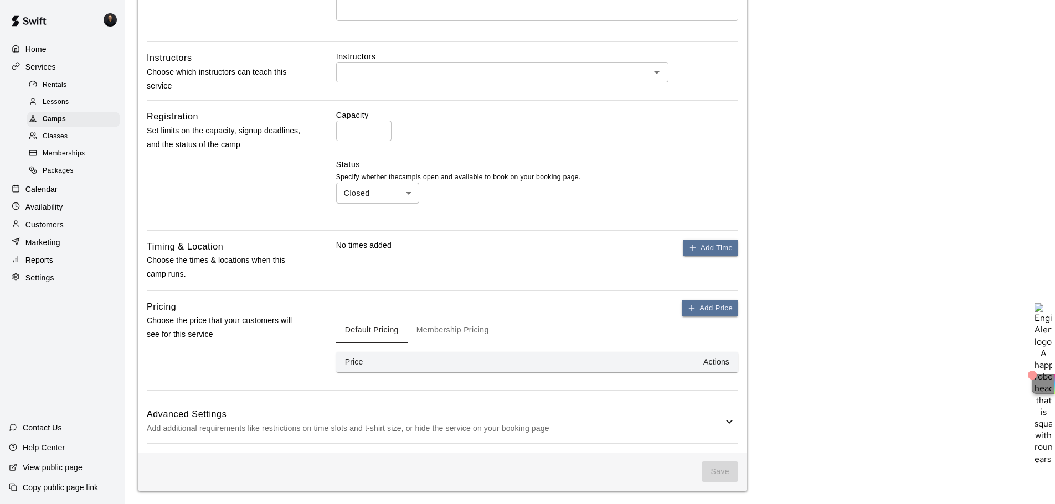
click at [535, 426] on p "Add additional requirements like restrictions on time slots and t-shirt size, o…" at bounding box center [435, 429] width 576 height 14
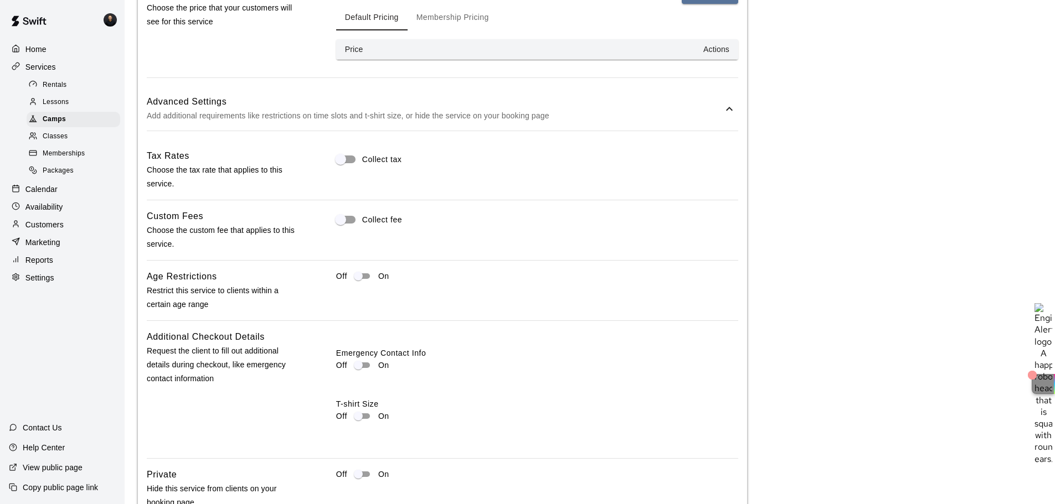
scroll to position [656, 0]
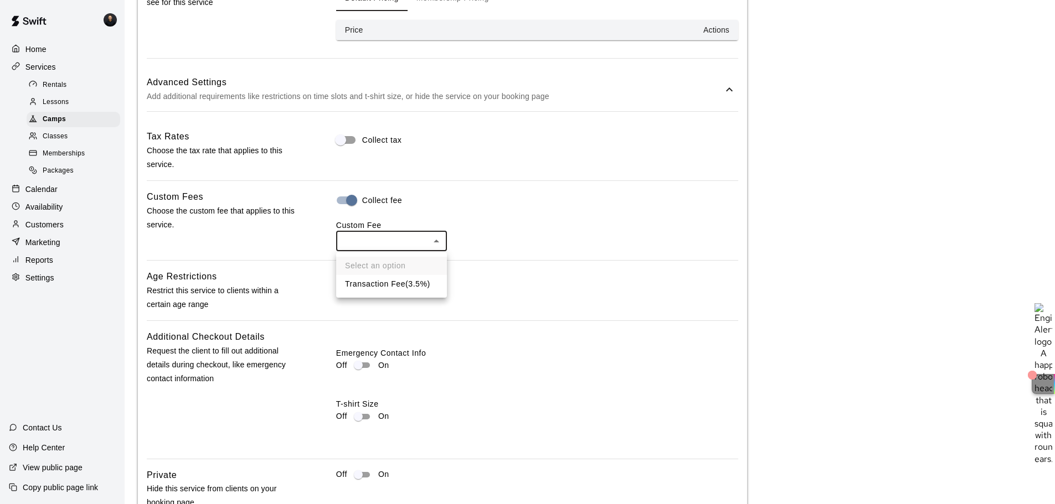
click at [385, 266] on ul "Select an option Transaction Fee ( 3.5% )" at bounding box center [391, 275] width 111 height 45
click at [275, 228] on div at bounding box center [531, 252] width 1063 height 504
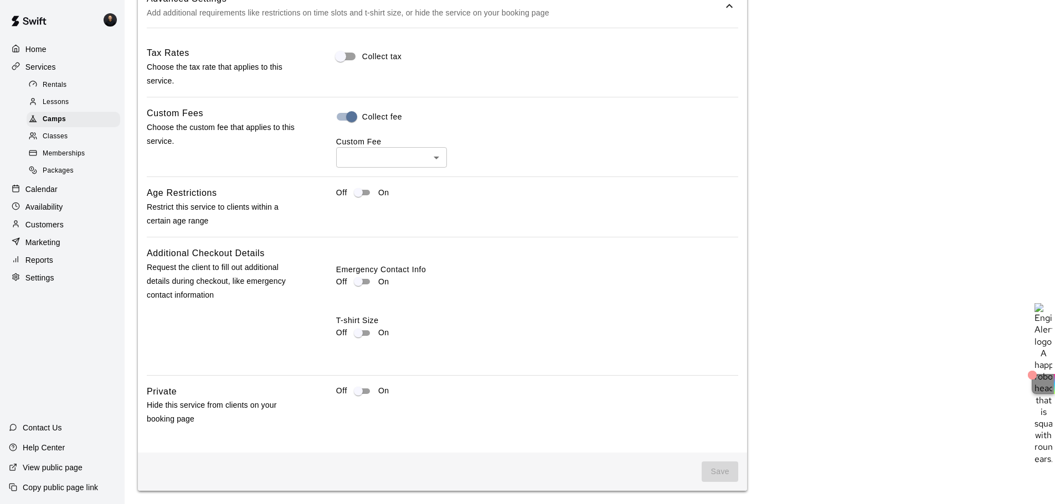
scroll to position [300, 0]
